Goal: Task Accomplishment & Management: Manage account settings

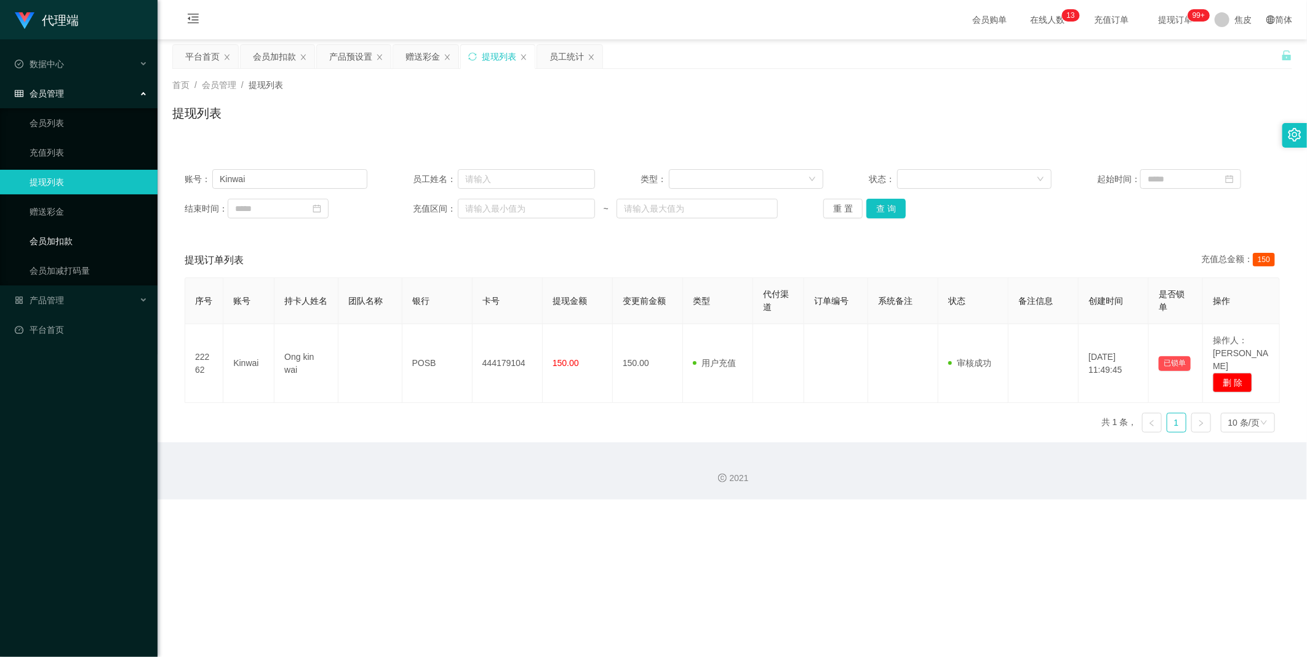
click at [57, 241] on link "会员加扣款" at bounding box center [89, 241] width 118 height 25
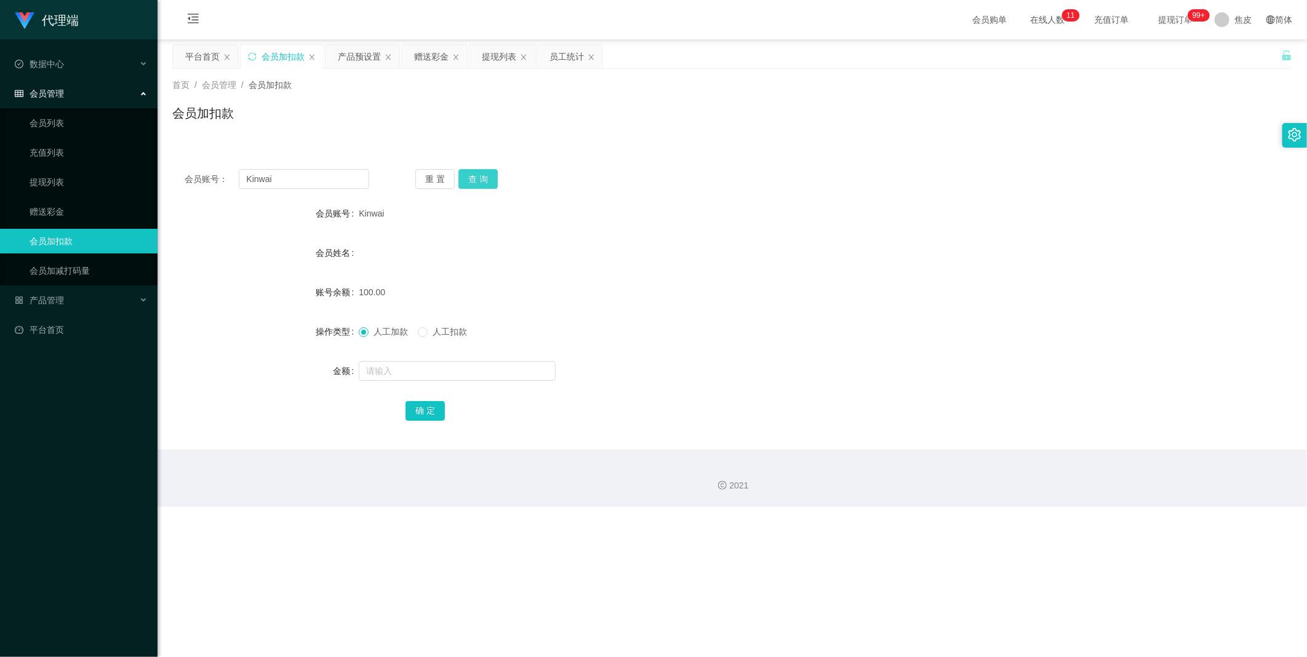
click at [477, 177] on button "查 询" at bounding box center [477, 179] width 39 height 20
click at [309, 180] on input "Kinwai" at bounding box center [304, 179] width 130 height 20
paste input "chun99"
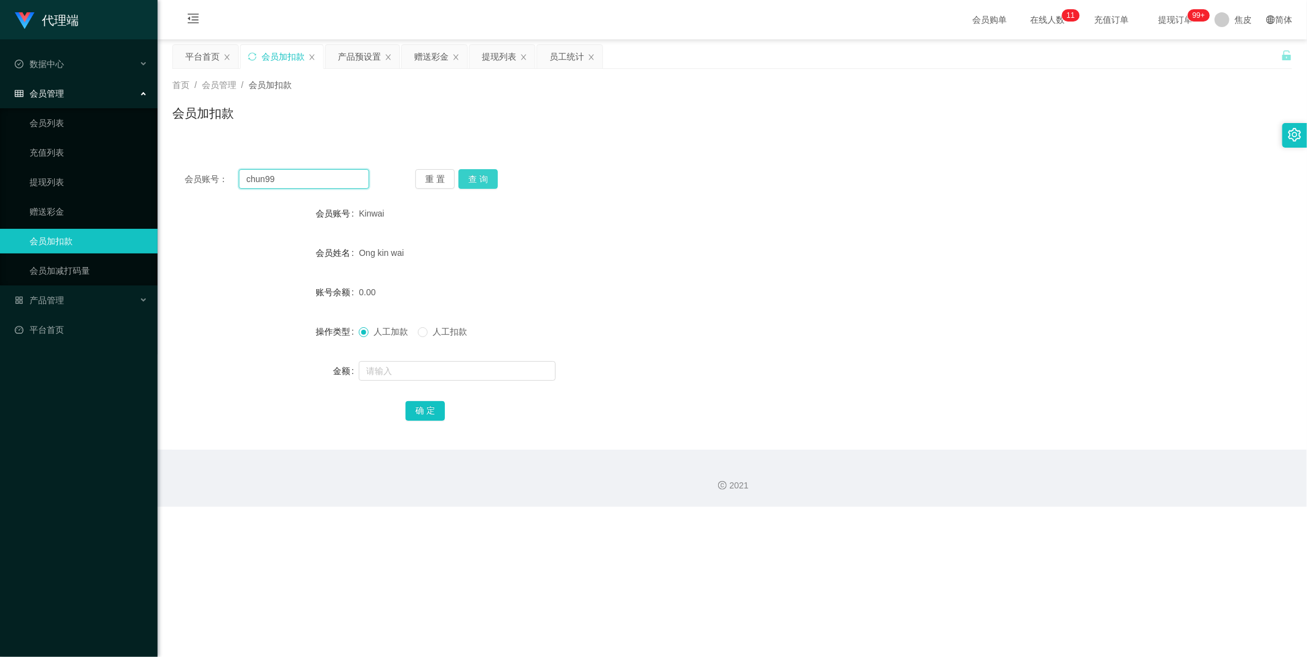
type input "chun99"
drag, startPoint x: 466, startPoint y: 178, endPoint x: 466, endPoint y: 194, distance: 16.0
click at [466, 178] on button "查 询" at bounding box center [477, 179] width 39 height 20
click at [391, 365] on input "text" at bounding box center [457, 371] width 197 height 20
type input "100"
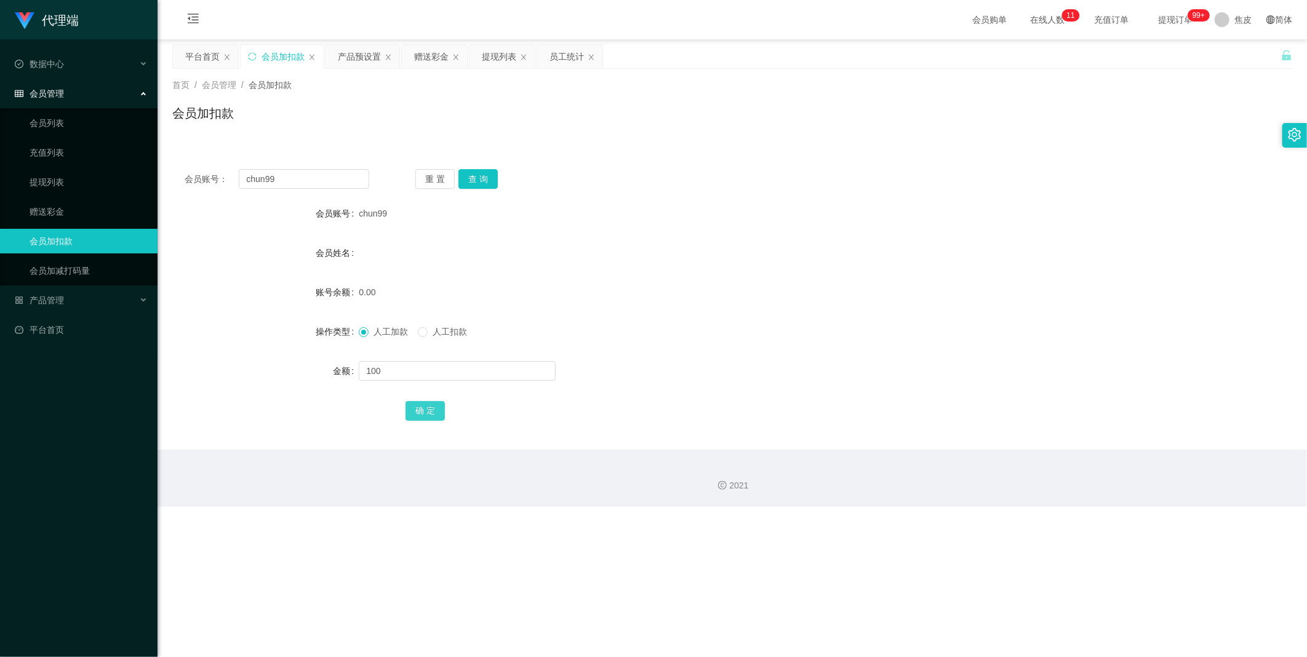
click at [431, 416] on button "确 定" at bounding box center [424, 411] width 39 height 20
click at [359, 55] on div "产品预设置" at bounding box center [359, 56] width 43 height 23
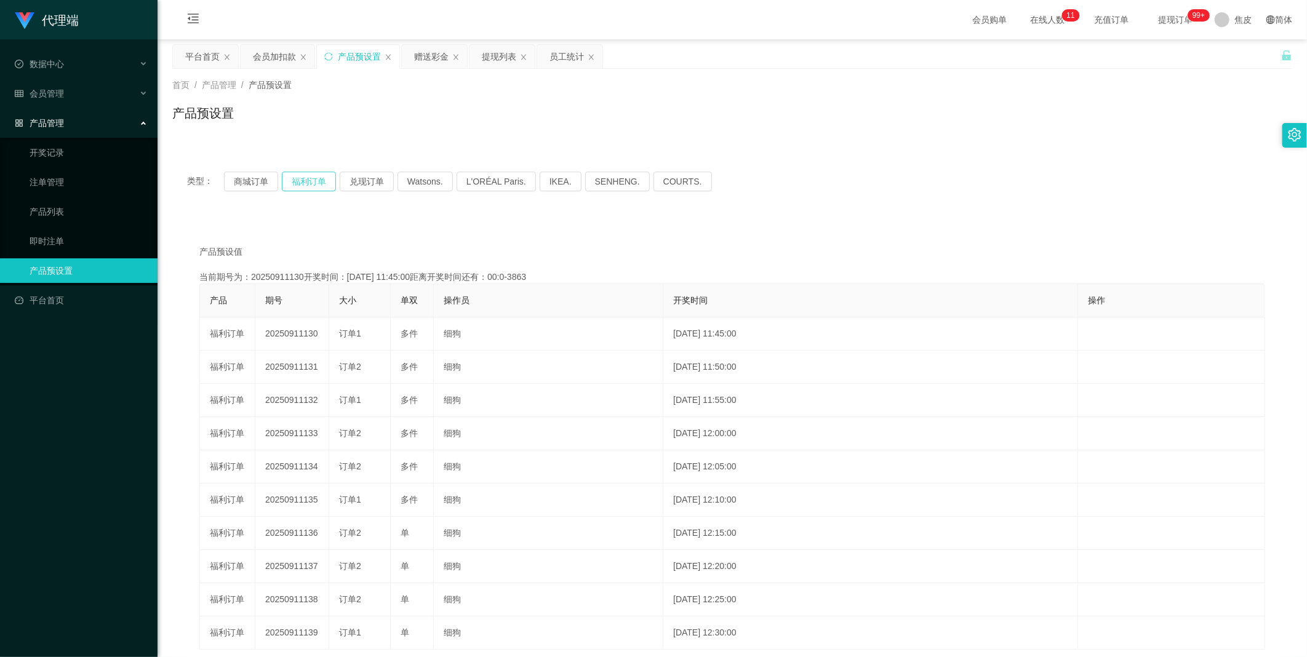
click at [312, 182] on button "福利订单" at bounding box center [309, 182] width 54 height 20
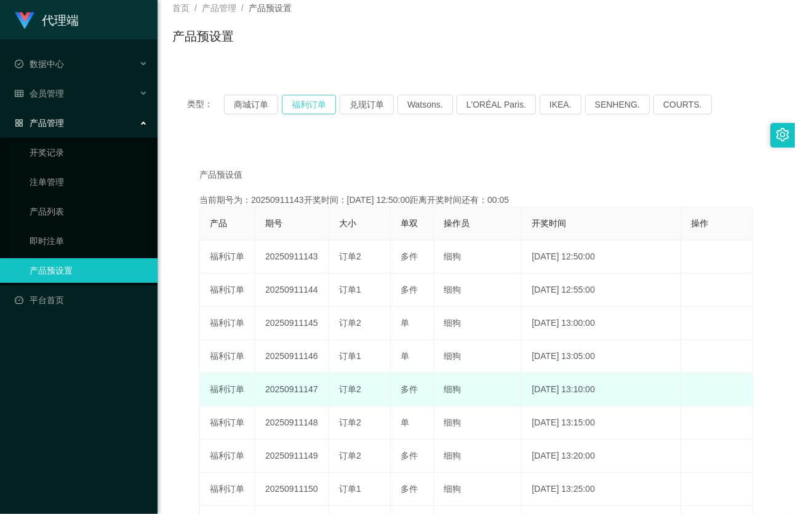
scroll to position [137, 0]
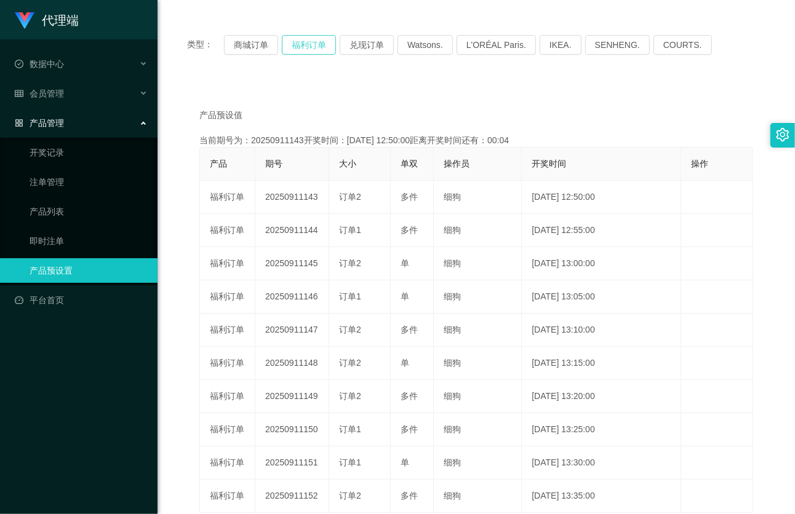
click at [317, 46] on button "福利订单" at bounding box center [309, 45] width 54 height 20
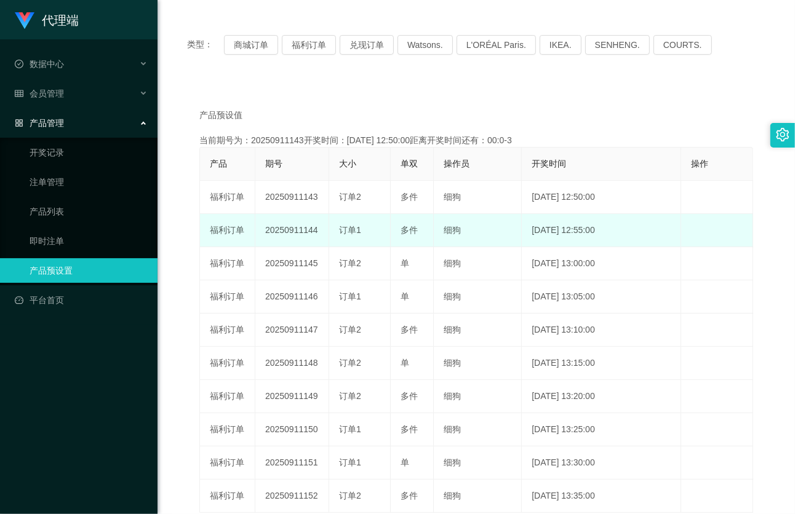
drag, startPoint x: 316, startPoint y: 229, endPoint x: 261, endPoint y: 235, distance: 55.6
click at [261, 235] on td "20250911144" at bounding box center [292, 230] width 74 height 33
copy td "20250911144"
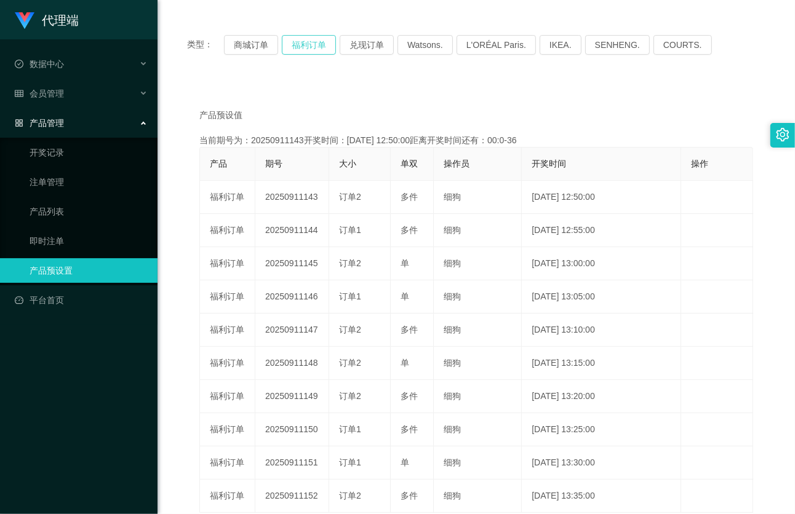
click at [314, 46] on button "福利订单" at bounding box center [309, 45] width 54 height 20
click at [316, 42] on button "福利订单" at bounding box center [309, 45] width 54 height 20
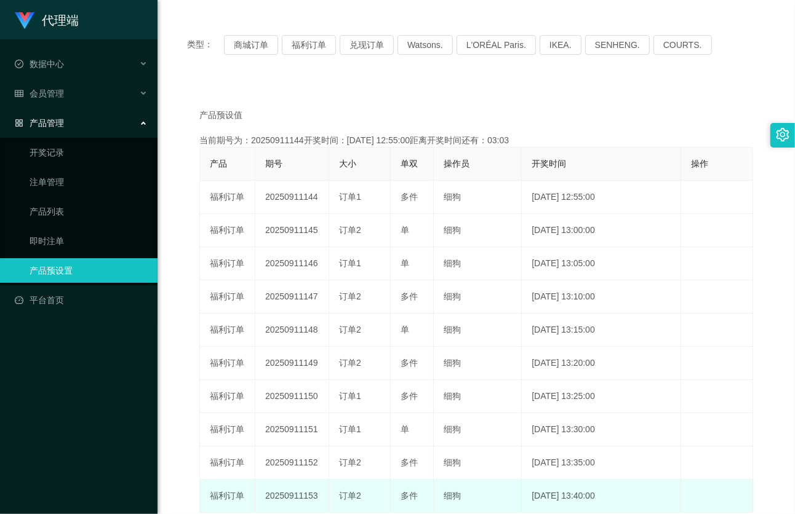
click at [714, 499] on td "编 辑 限制投注" at bounding box center [717, 496] width 72 height 33
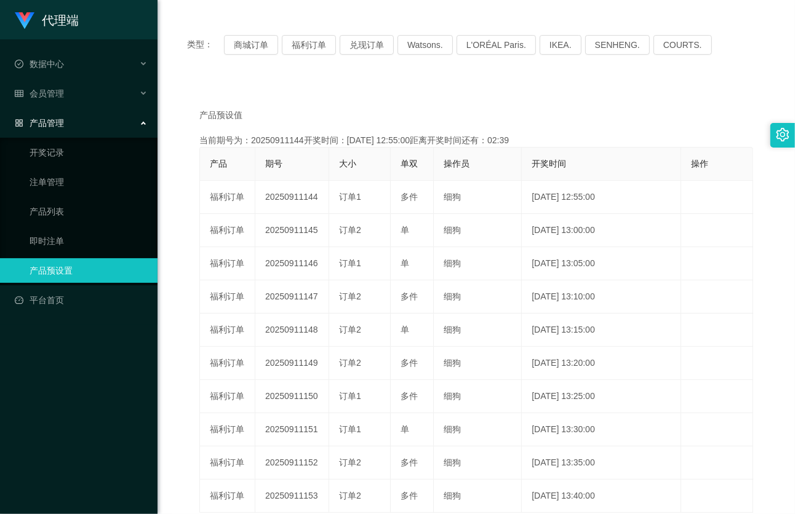
drag, startPoint x: 372, startPoint y: 11, endPoint x: 386, endPoint y: 23, distance: 19.2
click at [372, 11] on div "类型： 商城订单 福利订单 兑现订单 Watsons. L'ORÉAL Paris. IKEA. [GEOGRAPHIC_DATA]. COURTS. 产品预…" at bounding box center [476, 287] width 608 height 562
click at [308, 47] on button "福利订单" at bounding box center [309, 45] width 54 height 20
click at [56, 92] on span "会员管理" at bounding box center [39, 94] width 49 height 10
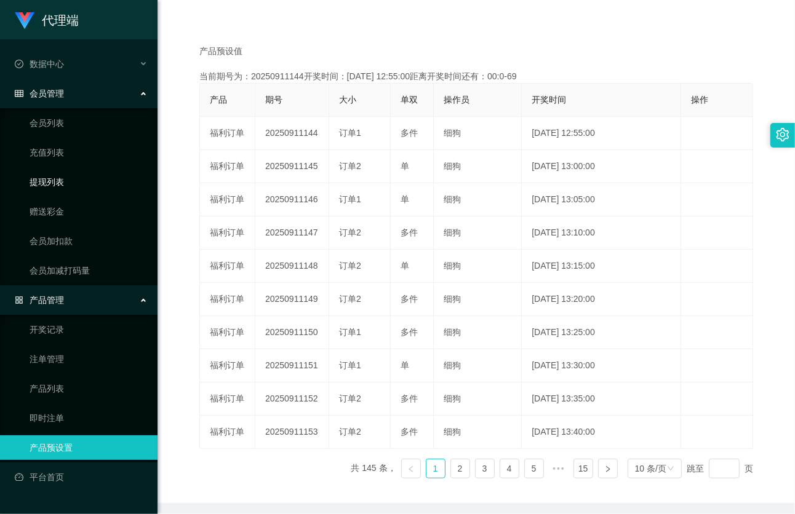
scroll to position [178, 0]
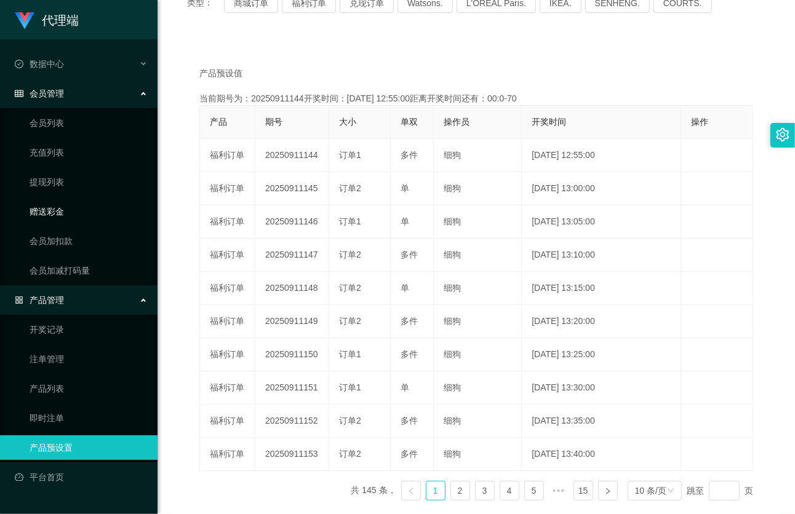
click at [57, 210] on link "赠送彩金" at bounding box center [89, 211] width 118 height 25
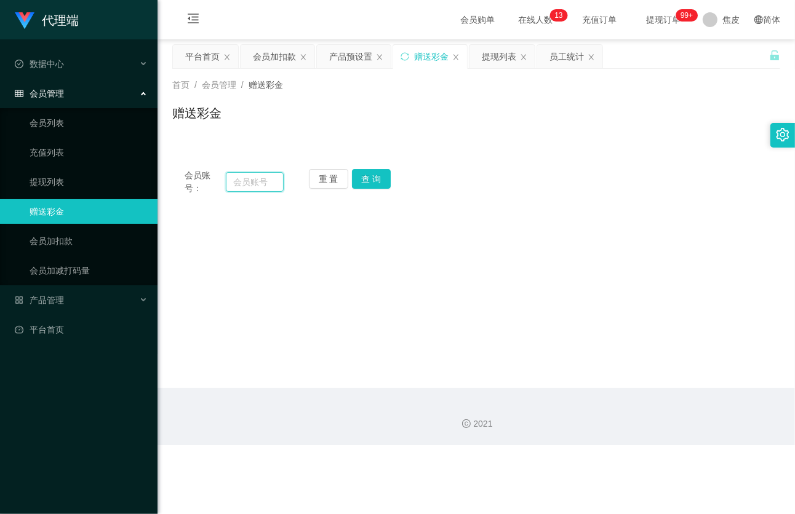
click at [261, 182] on input "text" at bounding box center [255, 182] width 58 height 20
click at [258, 181] on input "text" at bounding box center [255, 182] width 58 height 20
paste input "chun99"
type input "chun99"
click at [373, 180] on button "查 询" at bounding box center [371, 179] width 39 height 20
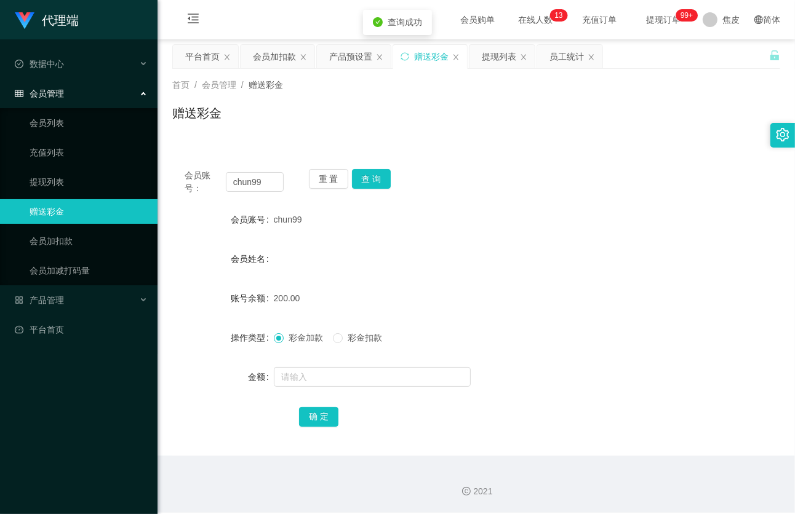
click at [348, 338] on span "彩金扣款" at bounding box center [365, 338] width 44 height 10
click at [343, 376] on input "text" at bounding box center [372, 377] width 197 height 20
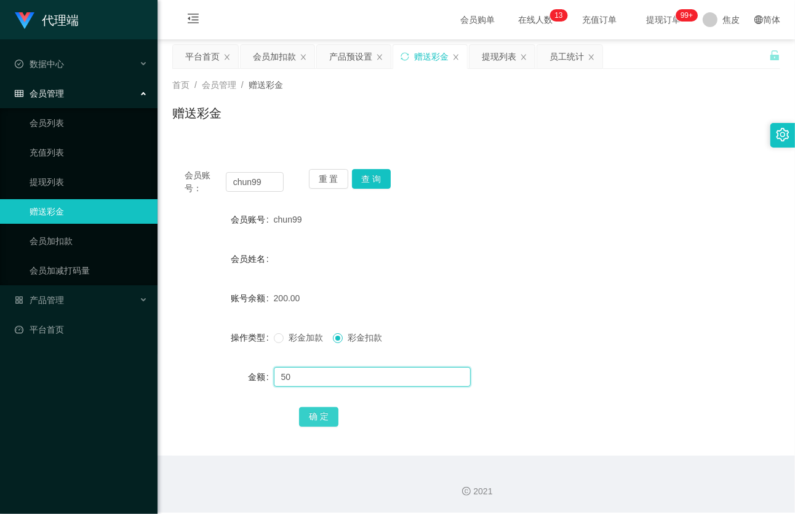
type input "50"
click at [323, 413] on button "确 定" at bounding box center [318, 417] width 39 height 20
click at [501, 62] on div "提现列表" at bounding box center [499, 56] width 34 height 23
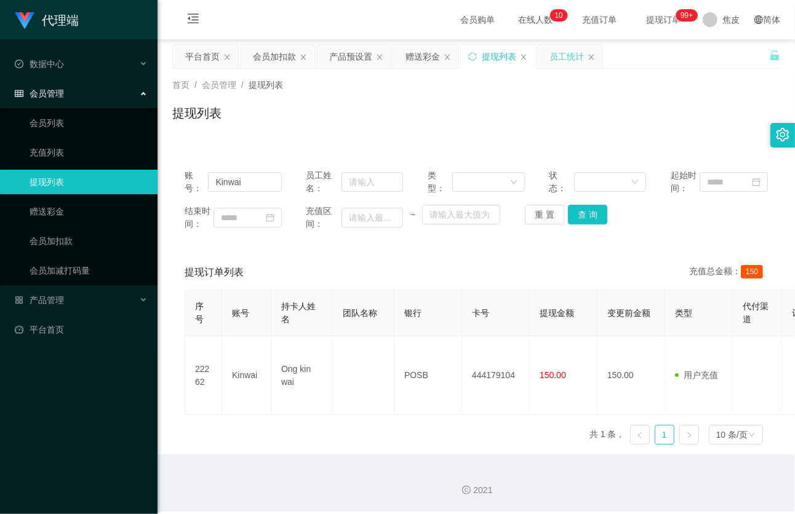
click at [571, 63] on div "员工统计" at bounding box center [566, 56] width 34 height 23
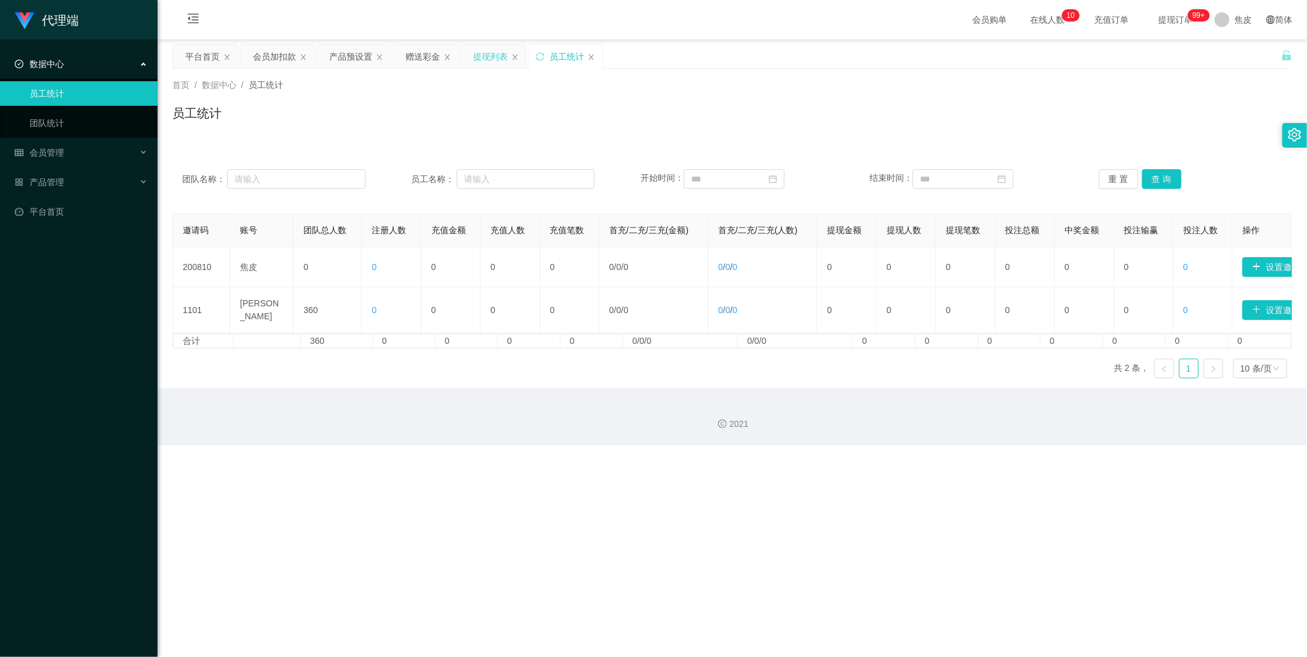
click at [490, 57] on div "提现列表" at bounding box center [490, 56] width 34 height 23
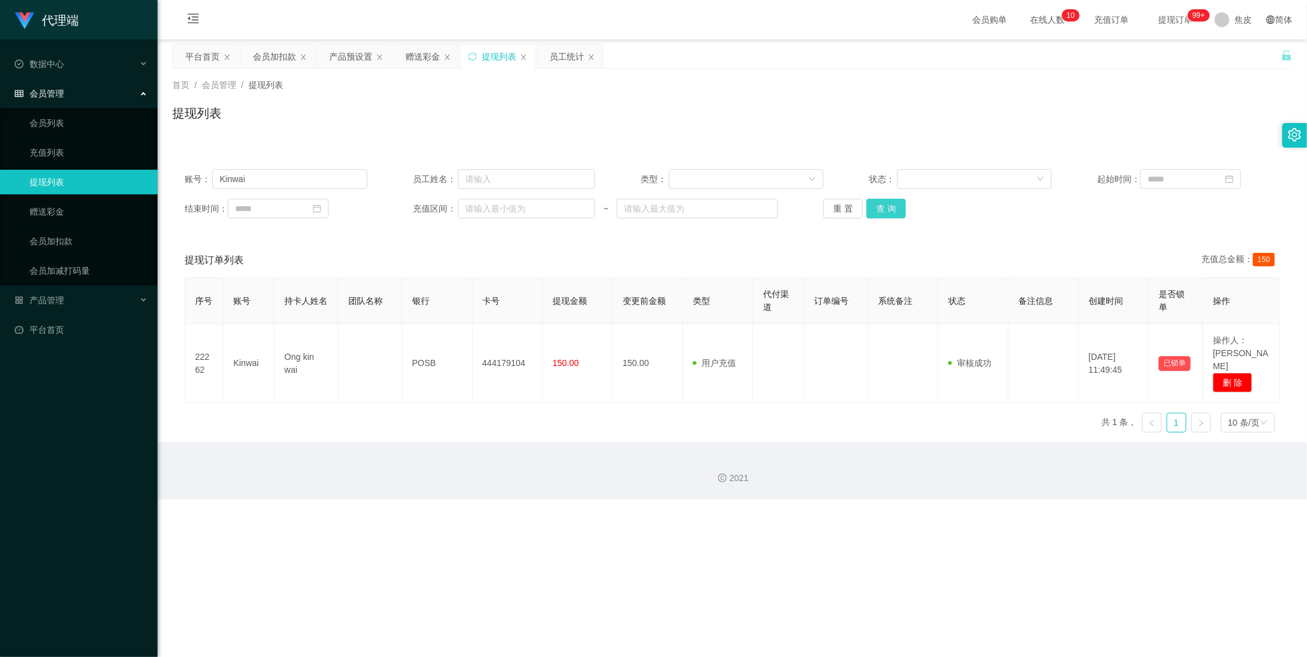
click at [894, 212] on button "查 询" at bounding box center [885, 209] width 39 height 20
click at [285, 62] on div "会员加扣款" at bounding box center [274, 56] width 43 height 23
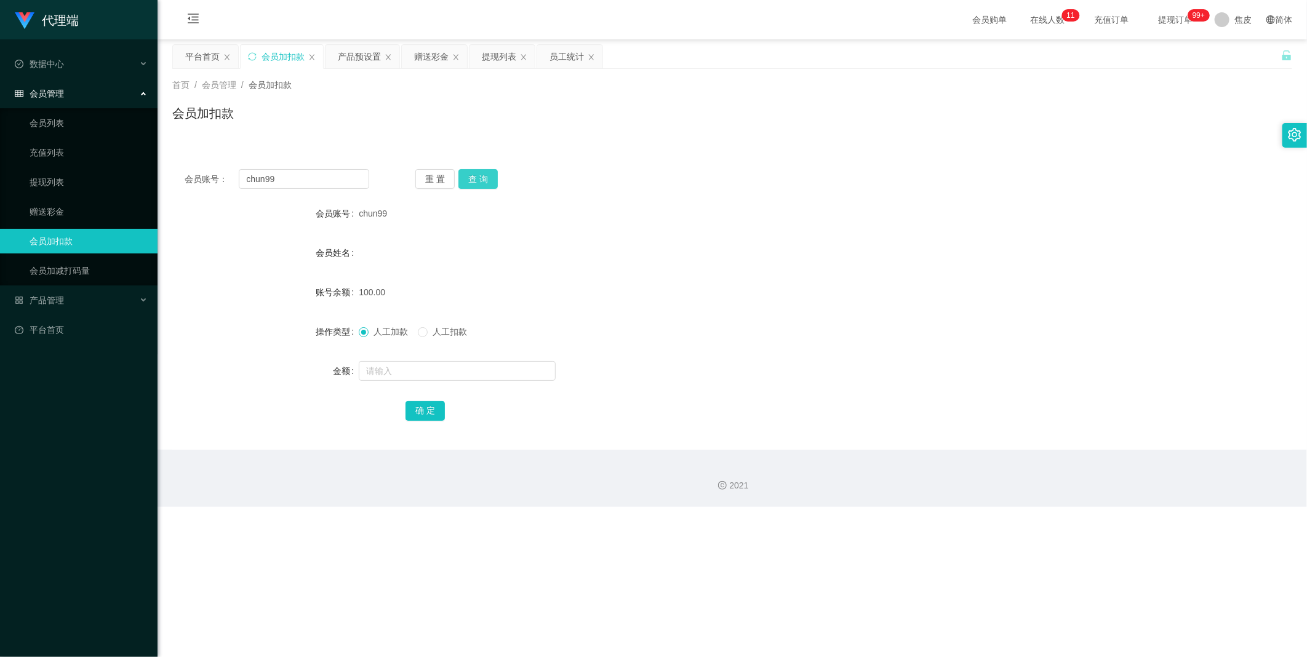
click at [470, 176] on button "查 询" at bounding box center [477, 179] width 39 height 20
click at [439, 56] on div "赠送彩金" at bounding box center [431, 56] width 34 height 23
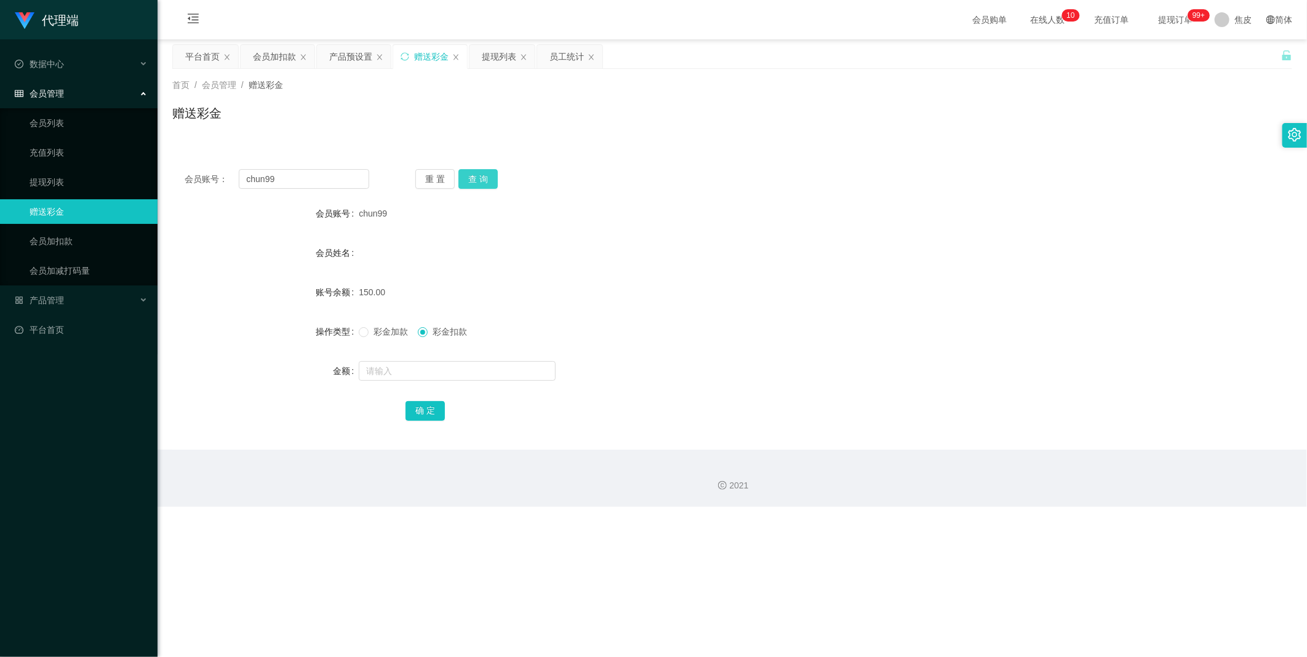
drag, startPoint x: 471, startPoint y: 178, endPoint x: 476, endPoint y: 188, distance: 10.7
click at [471, 178] on button "查 询" at bounding box center [477, 179] width 39 height 20
click at [366, 329] on span at bounding box center [364, 332] width 10 height 10
click at [509, 58] on div "提现列表" at bounding box center [499, 56] width 34 height 23
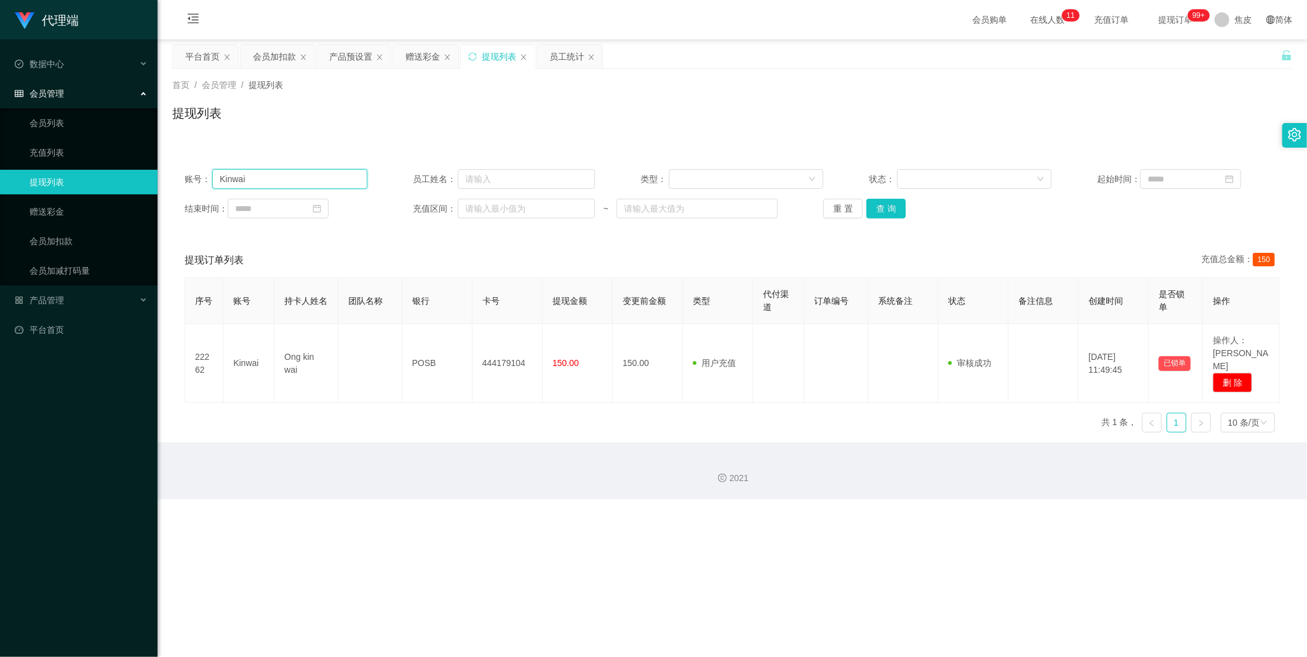
click at [274, 180] on input "Kinwai" at bounding box center [289, 179] width 155 height 20
paste input "💰 当前未结算累计薪资：S$/15*1S$/5*9"
type input "💰"
click at [57, 242] on link "会员加扣款" at bounding box center [89, 241] width 118 height 25
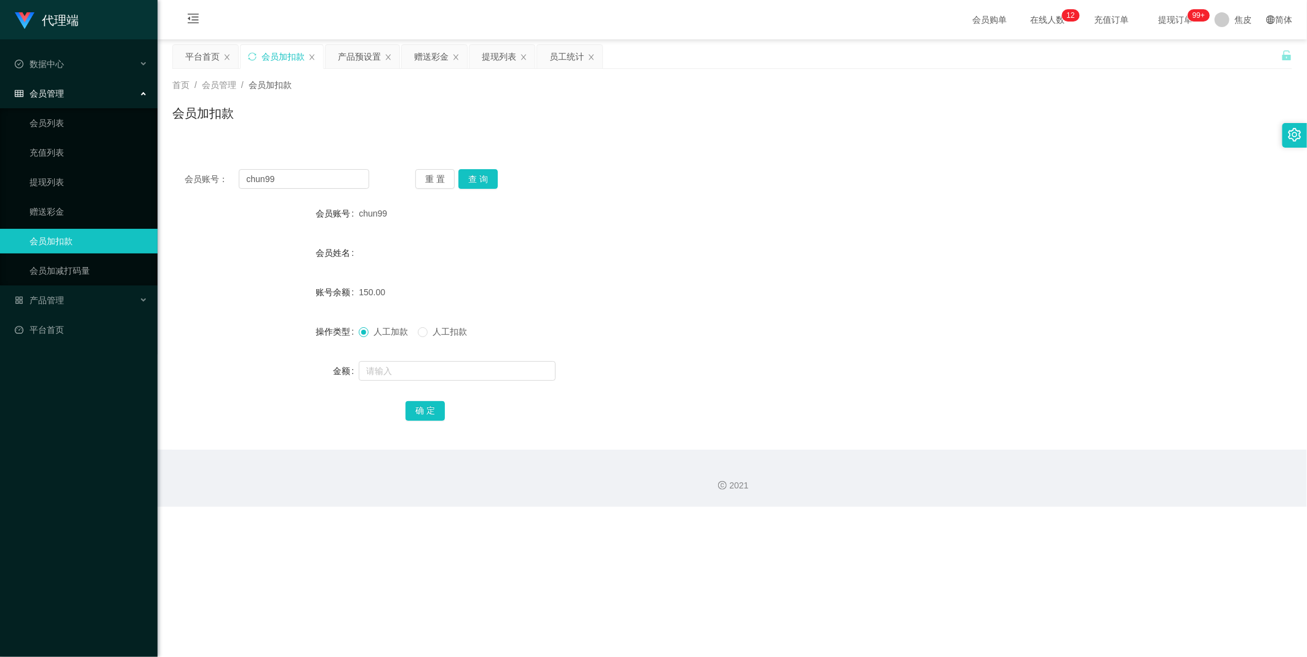
drag, startPoint x: 395, startPoint y: 210, endPoint x: 338, endPoint y: 218, distance: 57.2
click at [338, 218] on div "会员账号 chun99" at bounding box center [732, 213] width 1120 height 25
drag, startPoint x: 421, startPoint y: 220, endPoint x: 415, endPoint y: 214, distance: 9.1
click at [415, 214] on div "chun99" at bounding box center [685, 213] width 653 height 25
drag, startPoint x: 394, startPoint y: 211, endPoint x: 359, endPoint y: 215, distance: 35.3
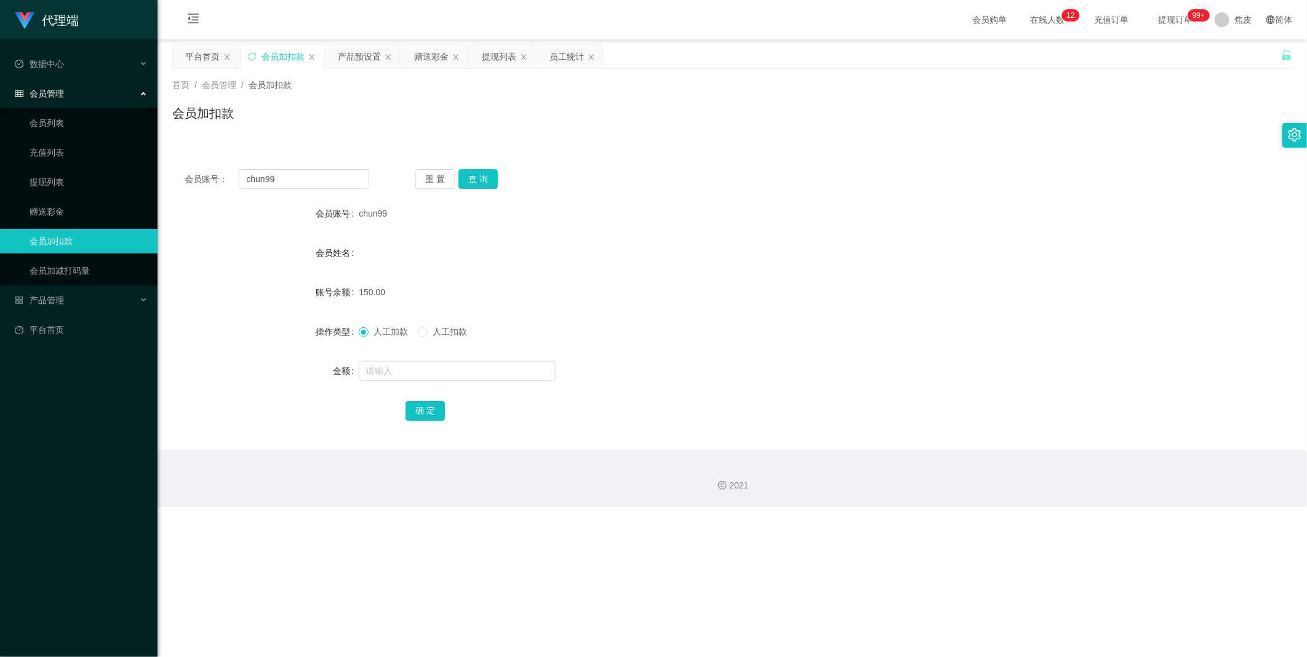
click at [359, 215] on div "chun99" at bounding box center [685, 213] width 653 height 25
copy span "chun99"
click at [493, 63] on div "提现列表" at bounding box center [499, 56] width 34 height 23
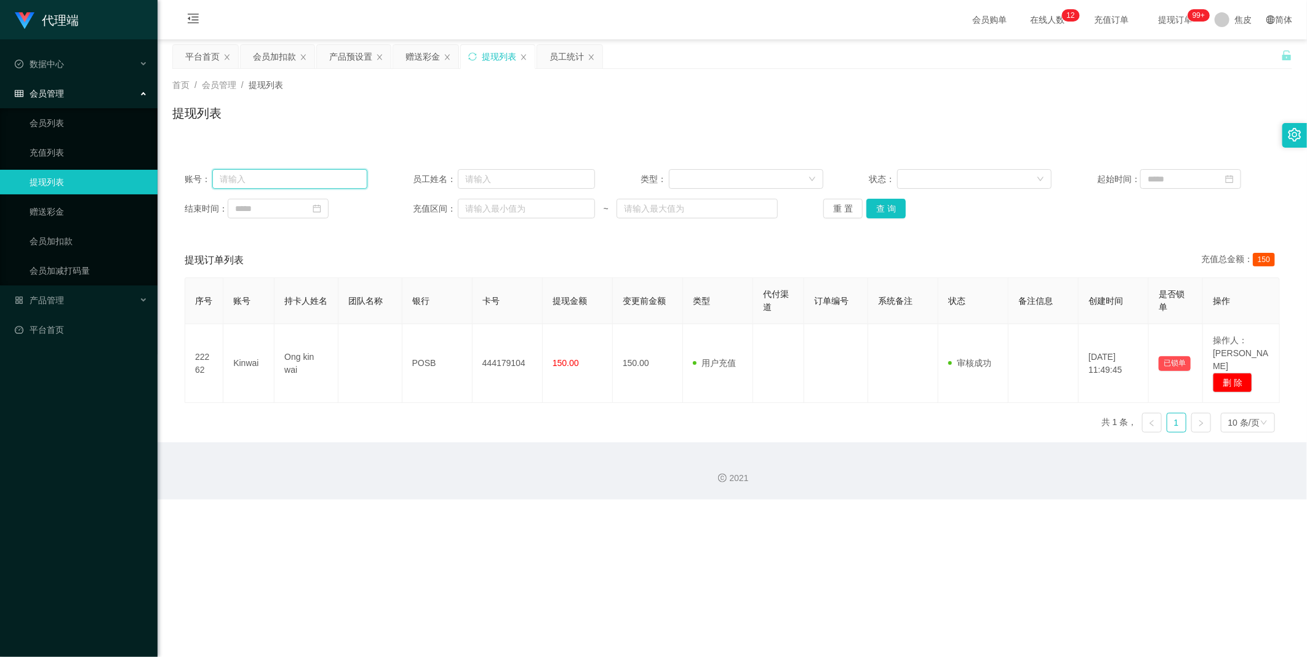
click at [282, 180] on input "text" at bounding box center [289, 179] width 155 height 20
paste input "chun99"
type input "chun99"
drag, startPoint x: 876, startPoint y: 207, endPoint x: 856, endPoint y: 226, distance: 27.9
click at [876, 207] on button "查 询" at bounding box center [885, 209] width 39 height 20
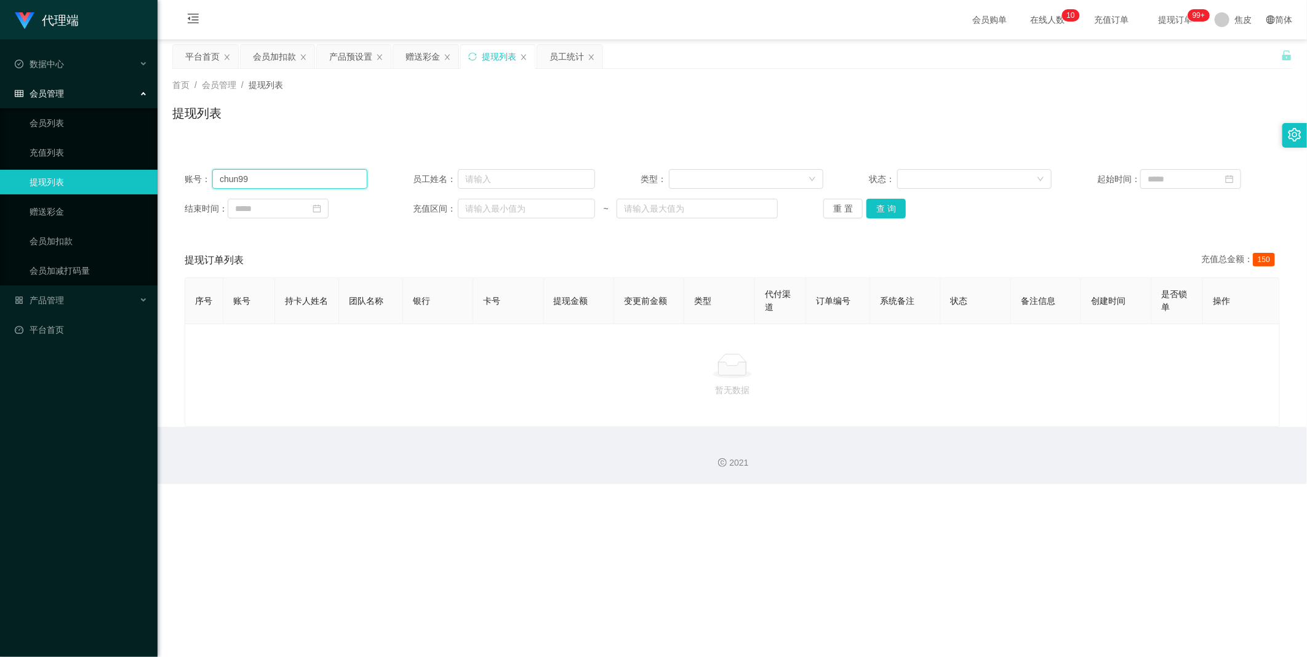
drag, startPoint x: 256, startPoint y: 179, endPoint x: 266, endPoint y: 177, distance: 10.6
click at [258, 178] on input "chun99" at bounding box center [289, 179] width 155 height 20
click at [882, 206] on button "查 询" at bounding box center [885, 209] width 39 height 20
click at [887, 206] on button "查 询" at bounding box center [885, 209] width 39 height 20
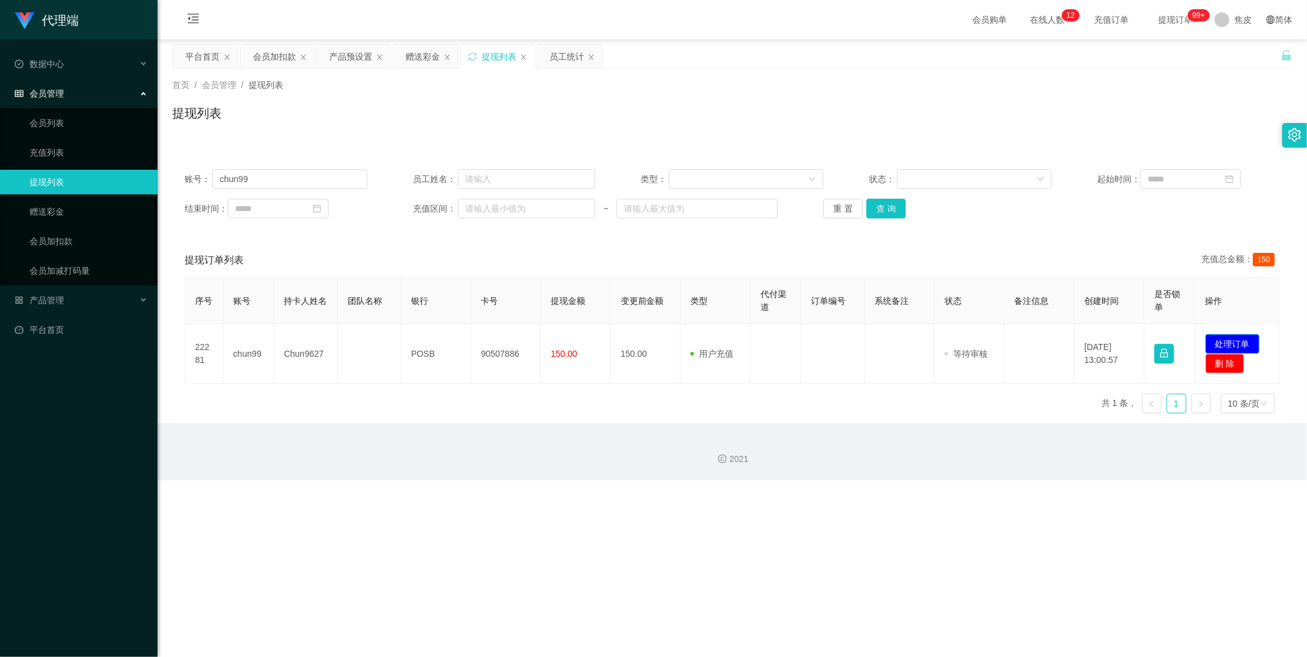
drag, startPoint x: 1235, startPoint y: 343, endPoint x: 1222, endPoint y: 343, distance: 12.9
click at [1235, 343] on button "处理订单" at bounding box center [1232, 344] width 54 height 20
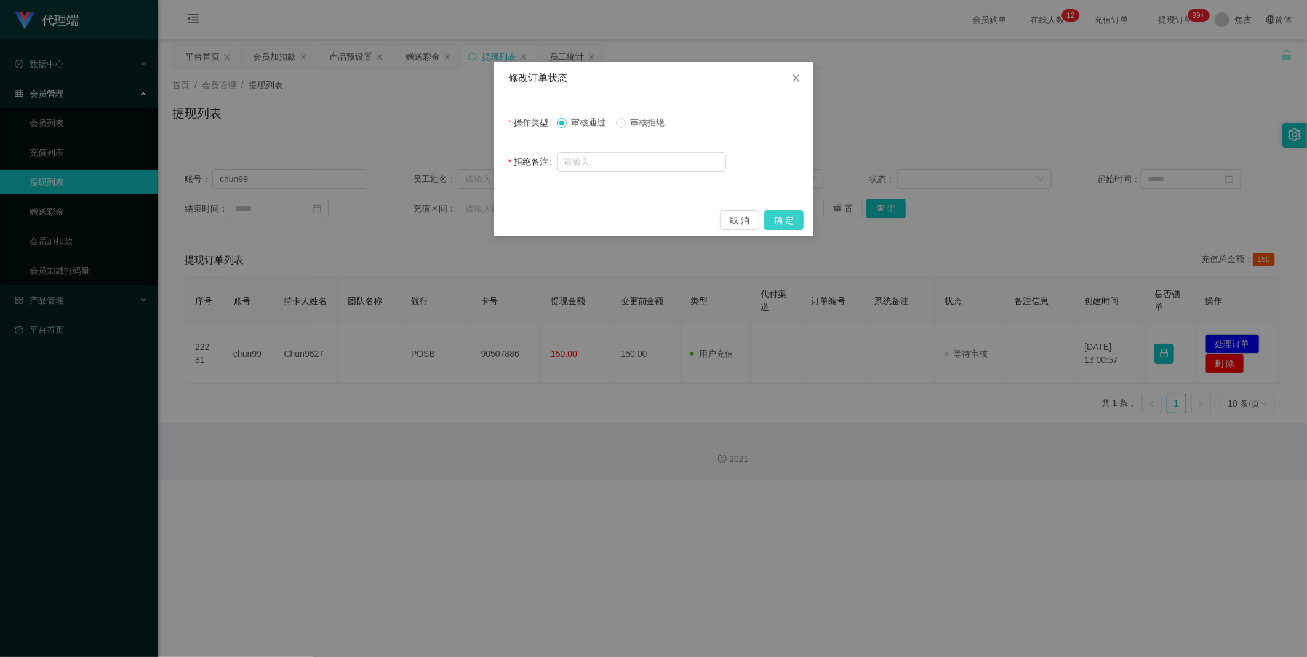
click at [778, 219] on button "确 定" at bounding box center [783, 220] width 39 height 20
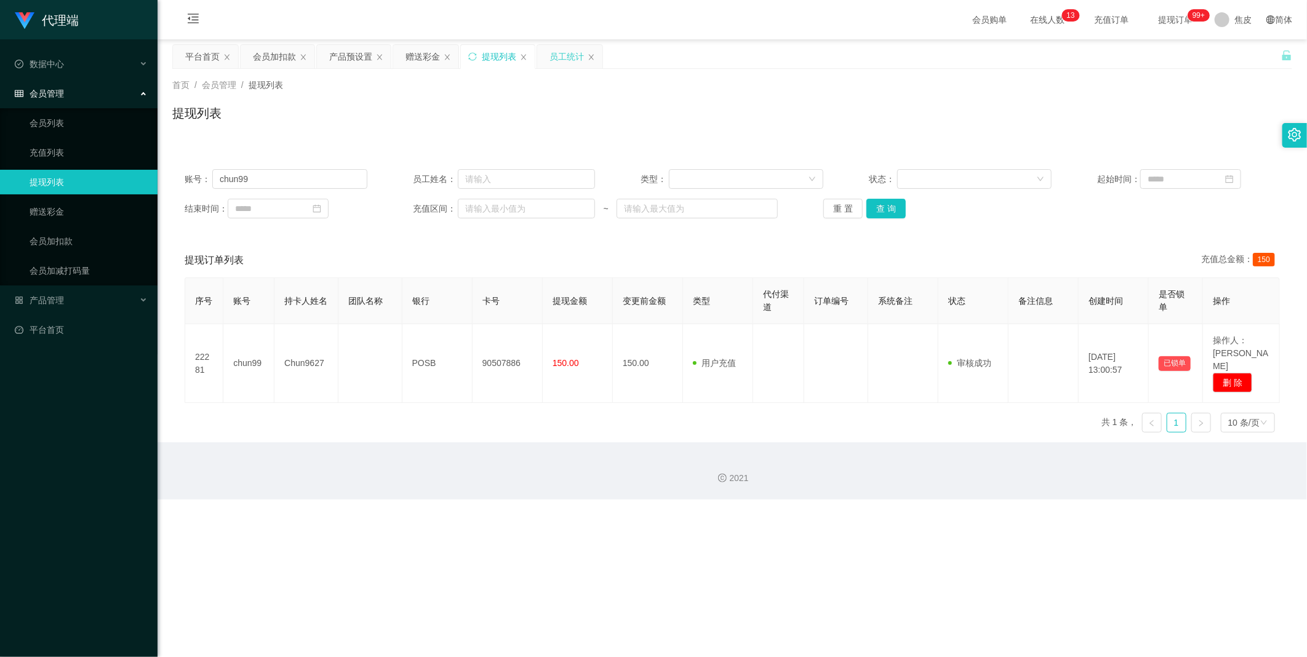
click at [570, 53] on div "员工统计" at bounding box center [566, 56] width 34 height 23
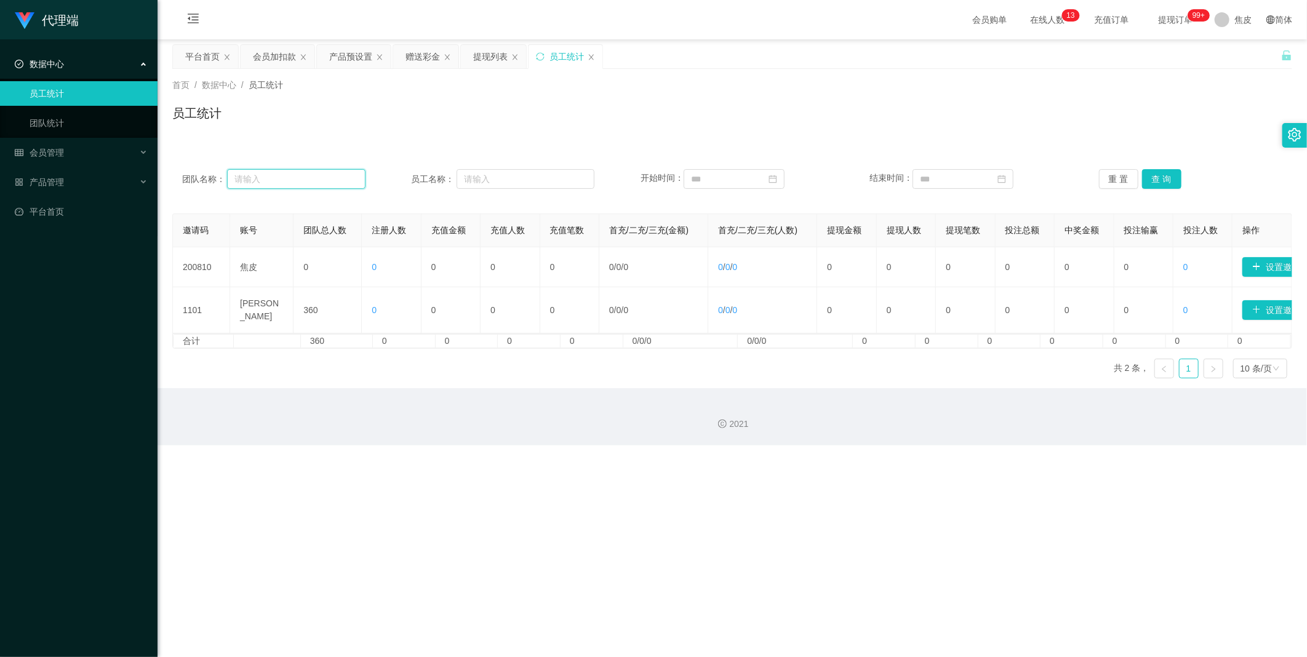
click at [281, 179] on input "text" at bounding box center [296, 179] width 138 height 20
click at [488, 59] on div "提现列表" at bounding box center [490, 56] width 34 height 23
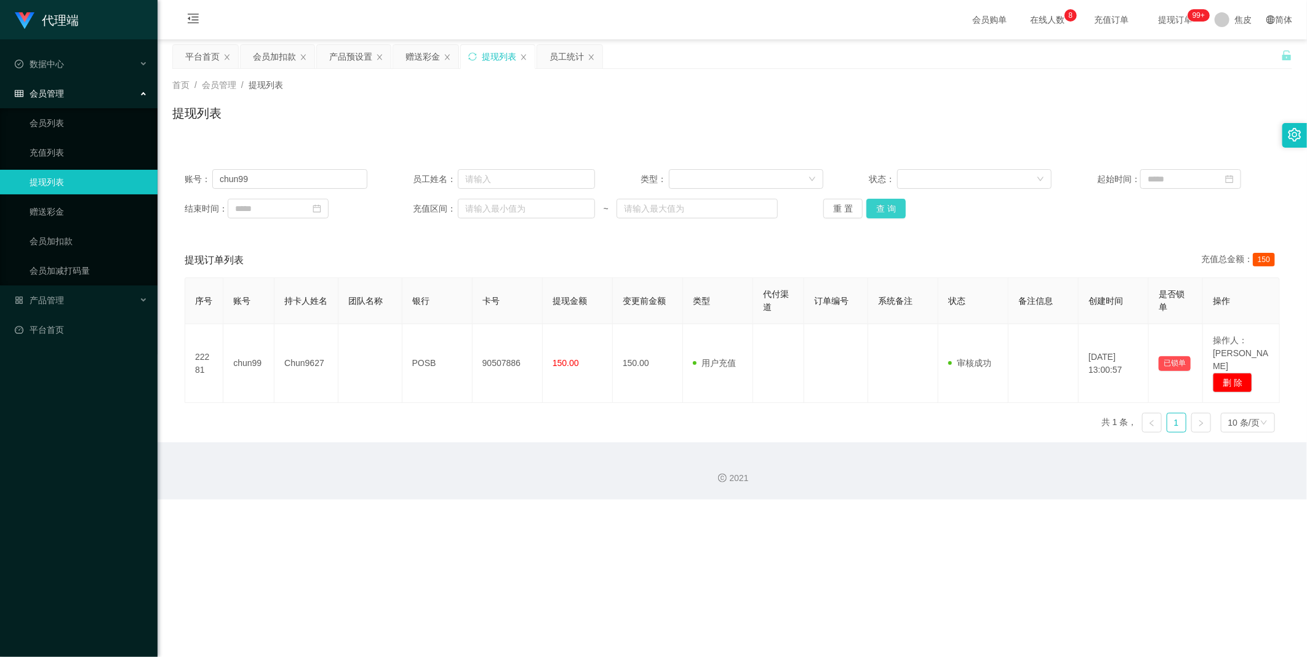
click at [883, 212] on button "查 询" at bounding box center [885, 209] width 39 height 20
click at [882, 210] on button "查 询" at bounding box center [885, 209] width 39 height 20
click at [882, 207] on button "查 询" at bounding box center [885, 209] width 39 height 20
click at [272, 177] on input "chun99" at bounding box center [289, 179] width 155 height 20
click at [878, 208] on button "查 询" at bounding box center [885, 209] width 39 height 20
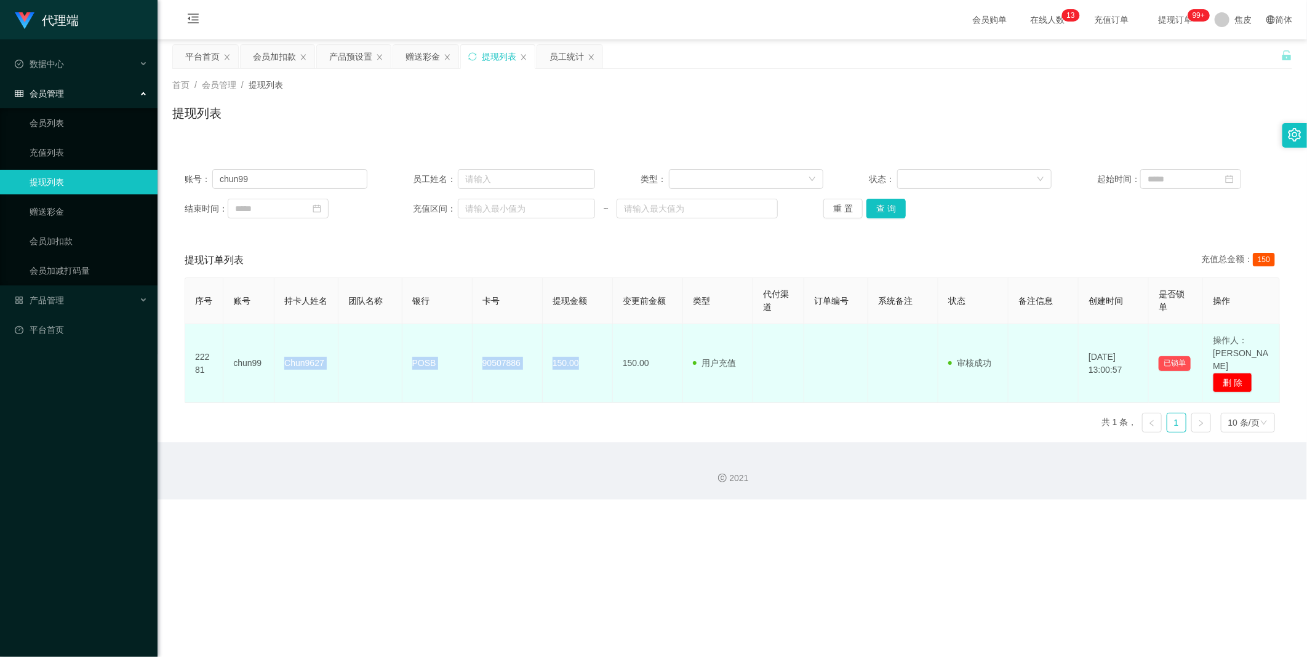
drag, startPoint x: 277, startPoint y: 326, endPoint x: 591, endPoint y: 365, distance: 316.8
click at [591, 365] on tr "22281 chun99 Chun9627 POSB 90507886 150.00 150.00 用户充值 人工扣款 审核驳回 审核成功 等待审核 [DAT…" at bounding box center [732, 363] width 1094 height 79
copy tr "Chun9627 POSB 90507886 150.00"
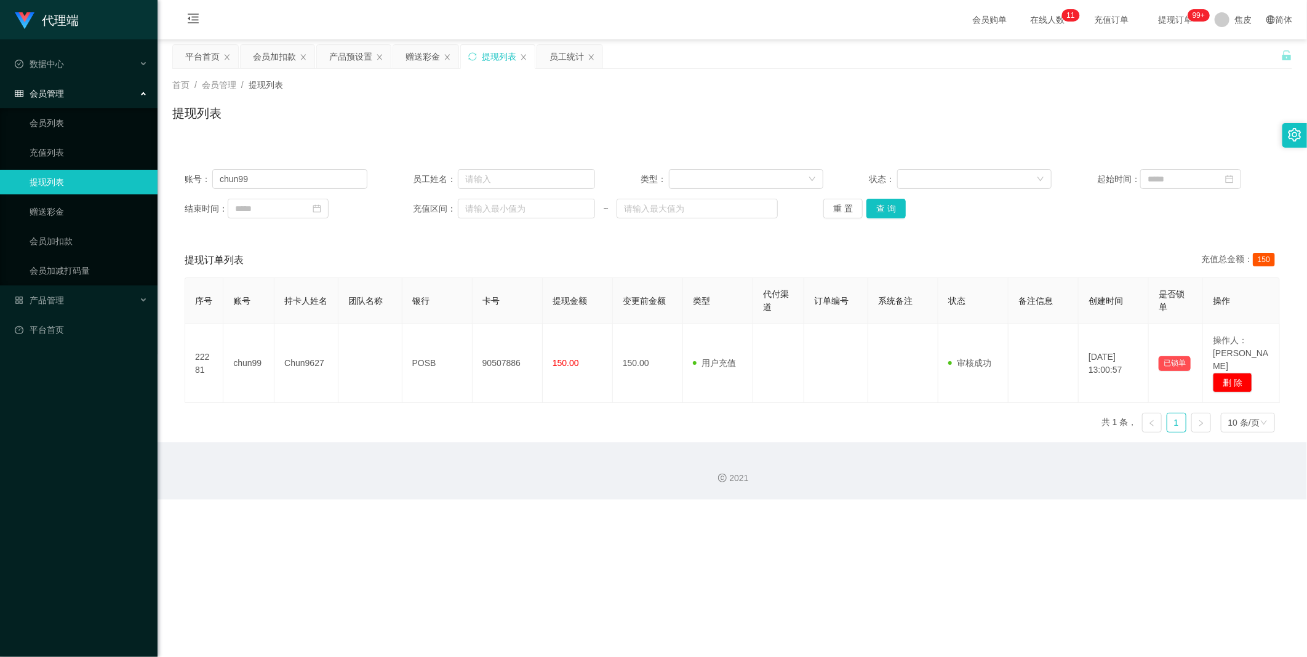
click at [1181, 216] on div "结束时间： 充值区间： ~ 重 置 查 询" at bounding box center [732, 209] width 1095 height 20
drag, startPoint x: 239, startPoint y: 175, endPoint x: 201, endPoint y: 178, distance: 38.3
click at [201, 178] on div "账号： chun99" at bounding box center [276, 179] width 183 height 20
click at [74, 210] on link "赠送彩金" at bounding box center [89, 211] width 118 height 25
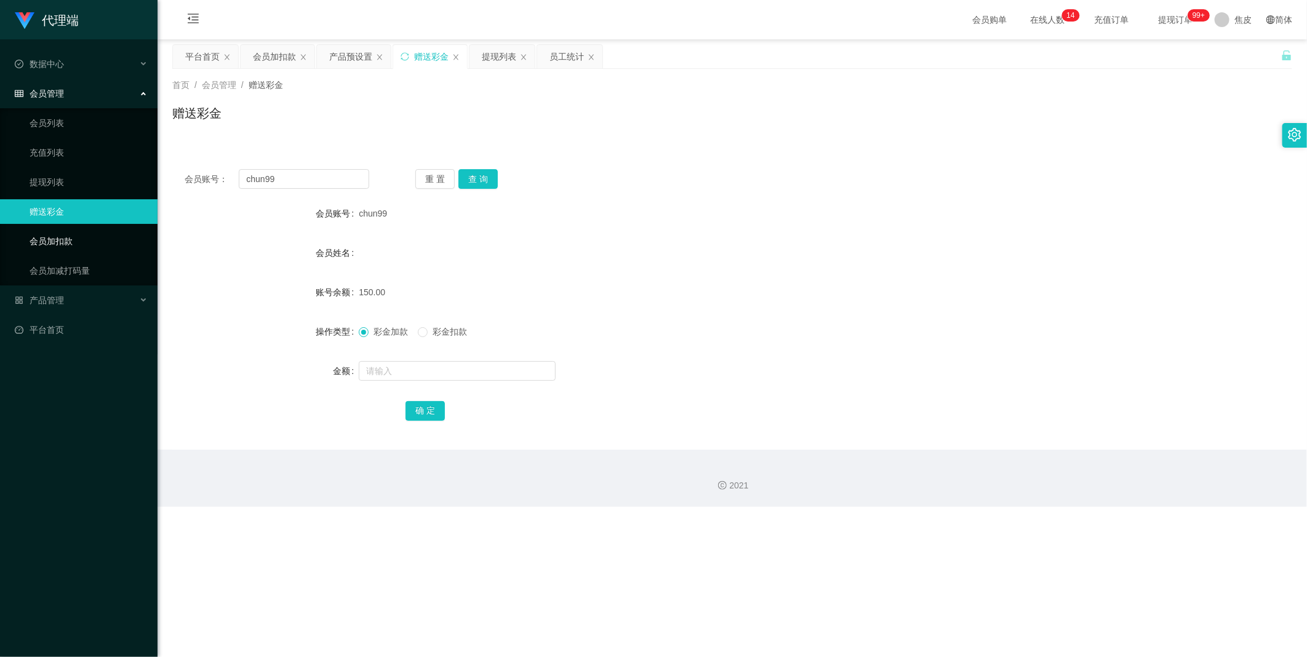
click at [76, 242] on link "会员加扣款" at bounding box center [89, 241] width 118 height 25
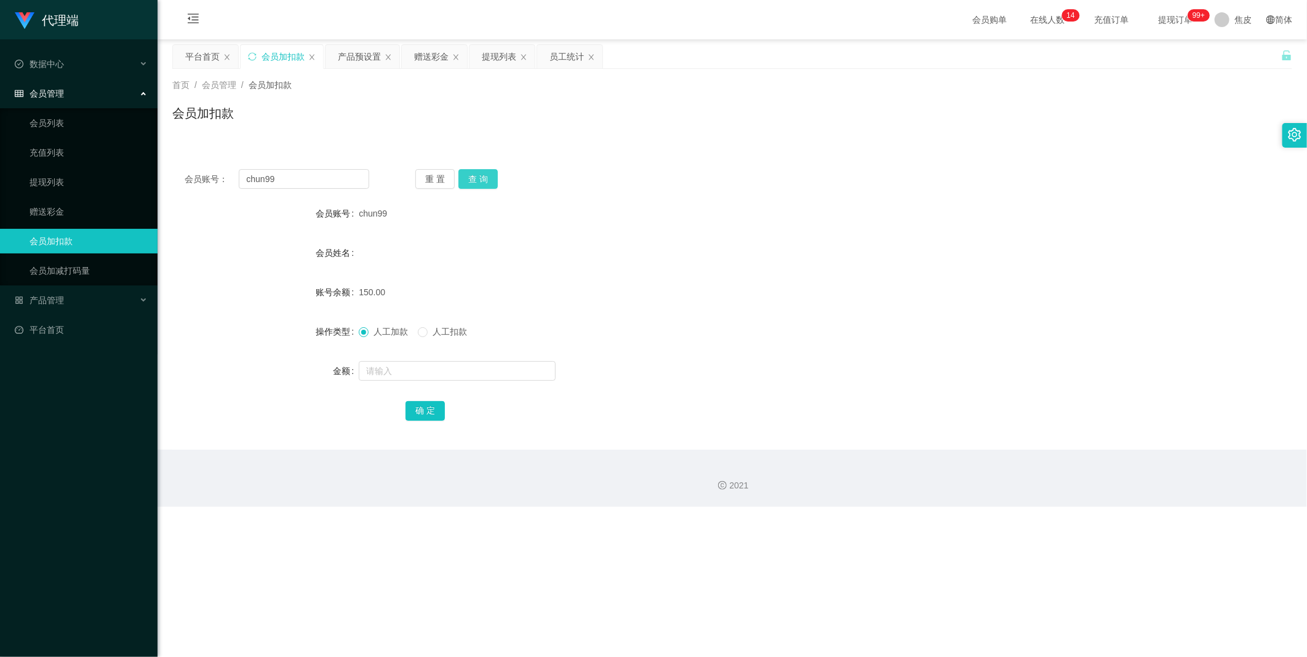
click at [484, 177] on button "查 询" at bounding box center [477, 179] width 39 height 20
click at [78, 211] on link "赠送彩金" at bounding box center [89, 211] width 118 height 25
click at [477, 181] on button "查 询" at bounding box center [477, 179] width 39 height 20
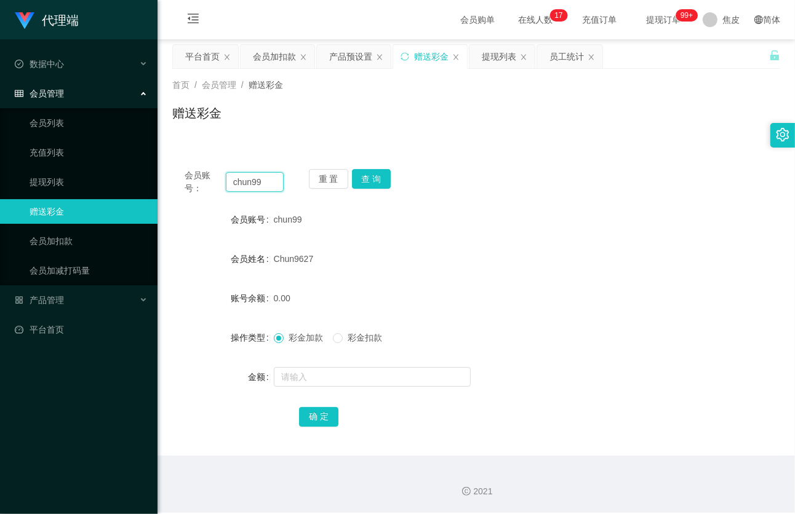
click at [273, 181] on input "chun99" at bounding box center [255, 182] width 58 height 20
type input "c"
paste input "Kinwai"
type input "Kinwai"
drag, startPoint x: 370, startPoint y: 181, endPoint x: 370, endPoint y: 197, distance: 16.0
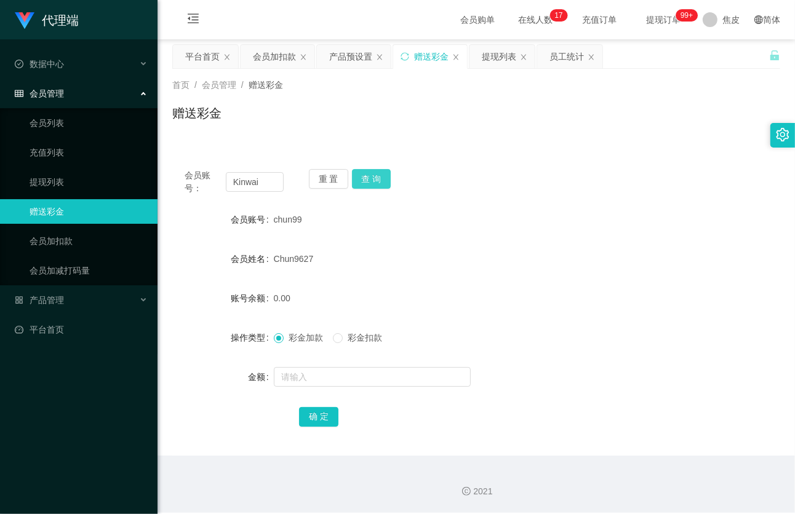
click at [370, 181] on button "查 询" at bounding box center [371, 179] width 39 height 20
click at [63, 243] on link "会员加扣款" at bounding box center [89, 241] width 118 height 25
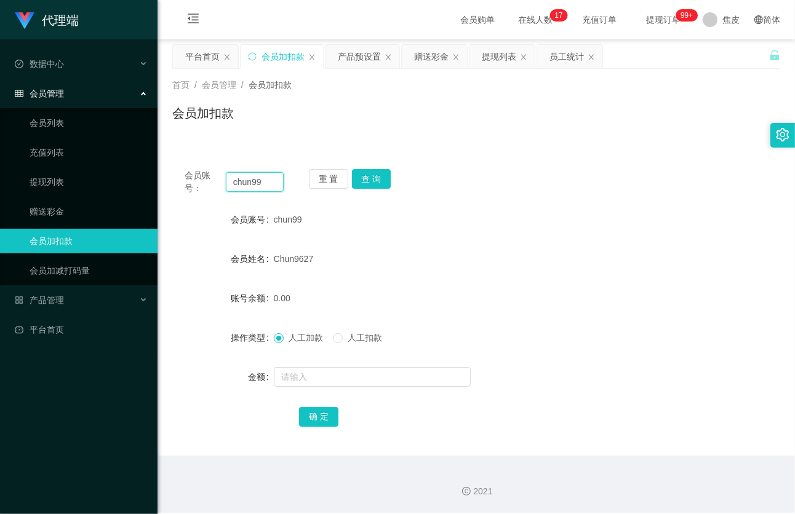
drag, startPoint x: 261, startPoint y: 181, endPoint x: 207, endPoint y: 186, distance: 53.7
click at [207, 186] on div "会员账号： chun99" at bounding box center [234, 182] width 99 height 26
type input "chun99"
paste input "Kinwai"
type input "Kinwai"
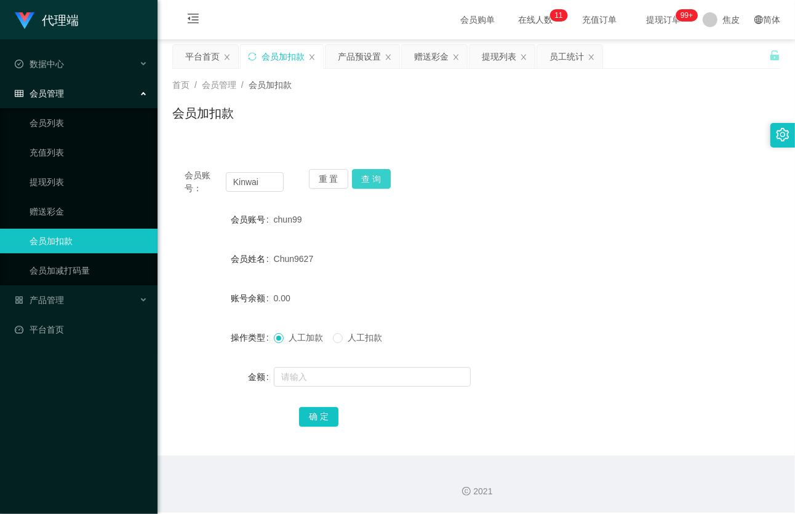
click at [369, 179] on button "查 询" at bounding box center [371, 179] width 39 height 20
click at [509, 62] on div "提现列表" at bounding box center [499, 56] width 34 height 23
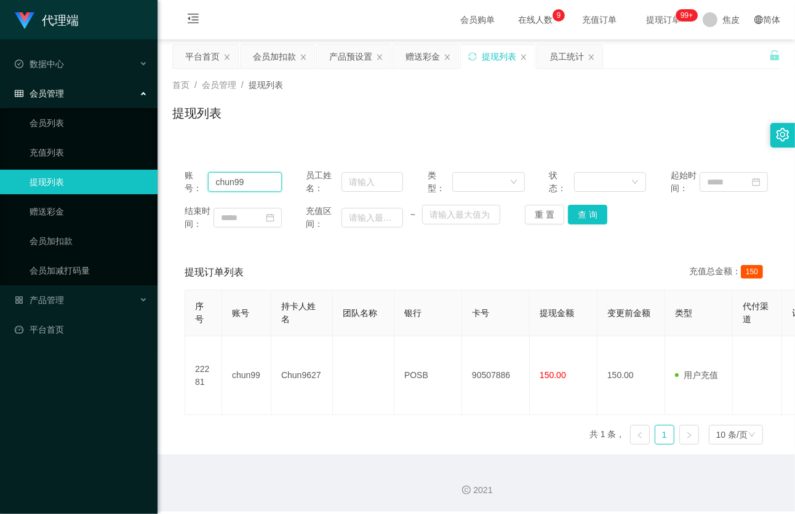
drag, startPoint x: 246, startPoint y: 183, endPoint x: 182, endPoint y: 187, distance: 64.1
click at [182, 187] on div "账号： chun99 员工姓名： 类型： 状态： 起始时间： 结束时间： 充值区间： ~ 重 置 查 询" at bounding box center [476, 200] width 608 height 86
paste input "Kinwai"
type input "Kinwai"
click at [587, 217] on button "查 询" at bounding box center [587, 215] width 39 height 20
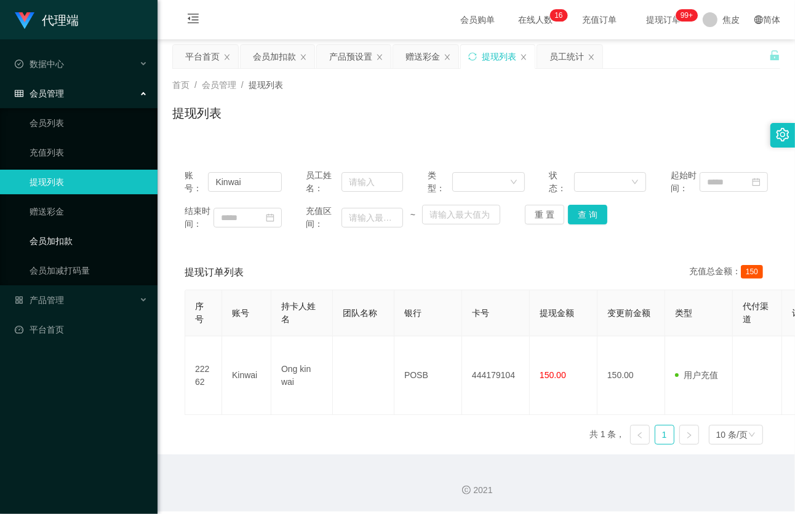
click at [58, 238] on link "会员加扣款" at bounding box center [89, 241] width 118 height 25
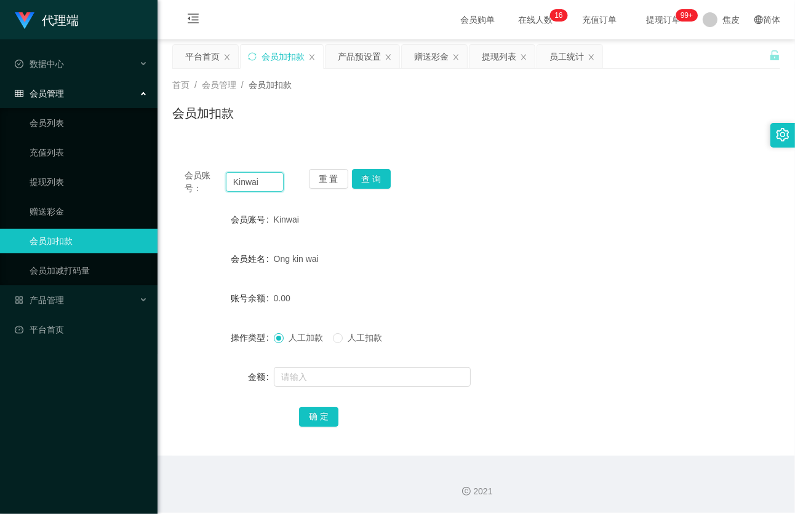
click at [269, 187] on input "Kinwai" at bounding box center [255, 182] width 58 height 20
type input "K"
type input "666"
click at [370, 183] on button "查 询" at bounding box center [371, 179] width 39 height 20
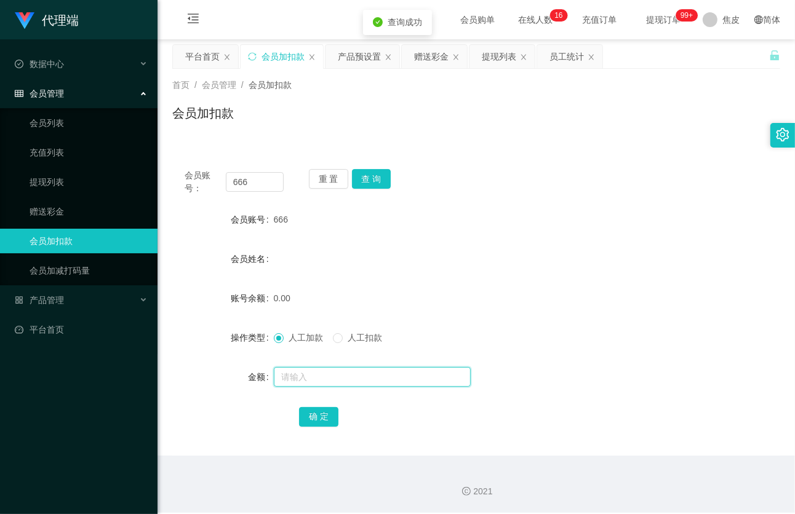
click at [327, 379] on input "text" at bounding box center [372, 377] width 197 height 20
type input "100"
click at [310, 413] on button "确 定" at bounding box center [318, 417] width 39 height 20
click at [365, 55] on div "产品预设置" at bounding box center [359, 56] width 43 height 23
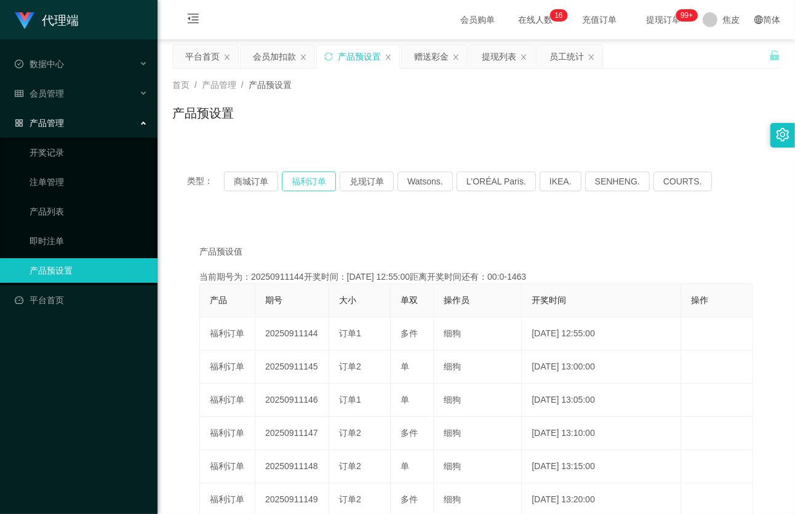
click at [301, 182] on button "福利订单" at bounding box center [309, 182] width 54 height 20
click at [317, 178] on button "福利订单" at bounding box center [309, 182] width 54 height 20
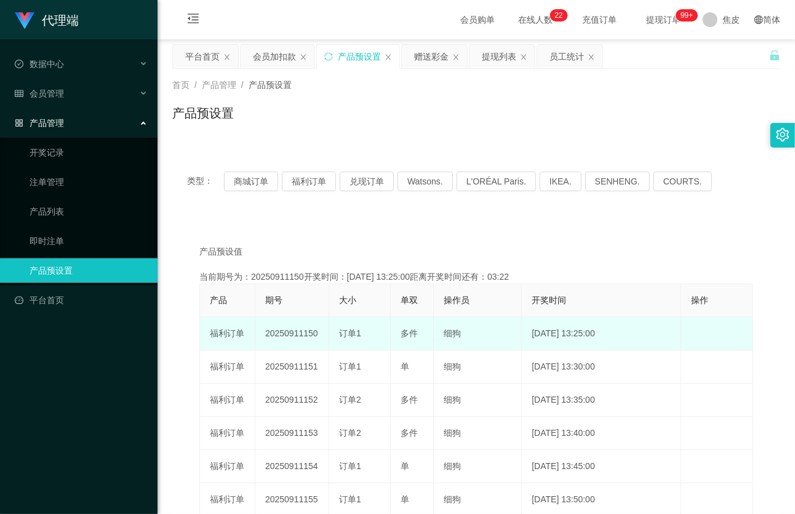
drag, startPoint x: 316, startPoint y: 333, endPoint x: 263, endPoint y: 337, distance: 53.0
click at [263, 337] on td "20250911150" at bounding box center [292, 333] width 74 height 33
copy td "20250911150"
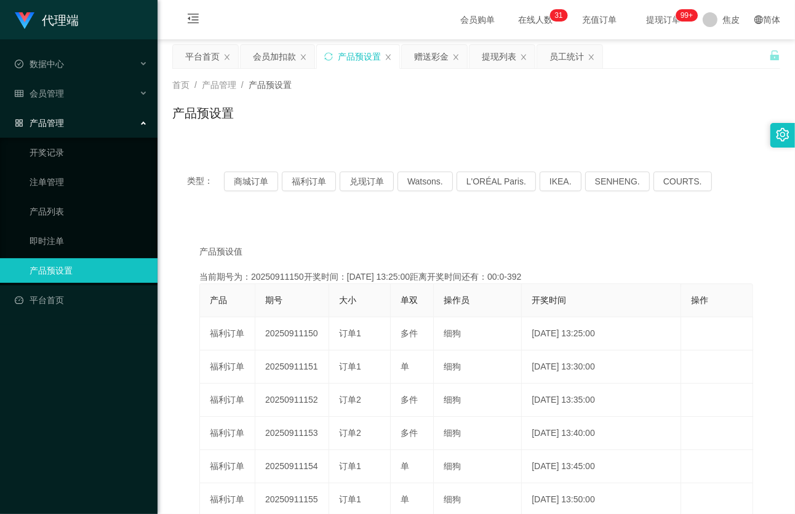
drag, startPoint x: 282, startPoint y: 54, endPoint x: 282, endPoint y: 73, distance: 18.5
click at [282, 54] on div "会员加扣款" at bounding box center [274, 56] width 43 height 23
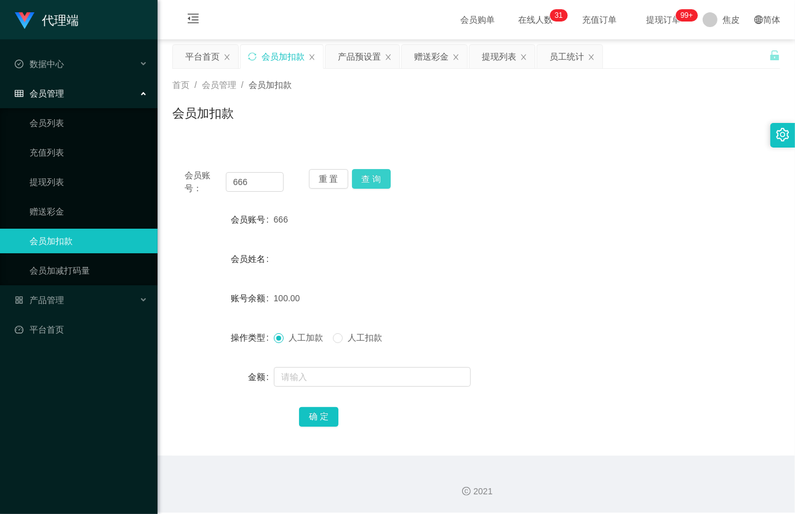
click at [373, 175] on button "查 询" at bounding box center [371, 179] width 39 height 20
click at [499, 58] on div "提现列表" at bounding box center [499, 56] width 34 height 23
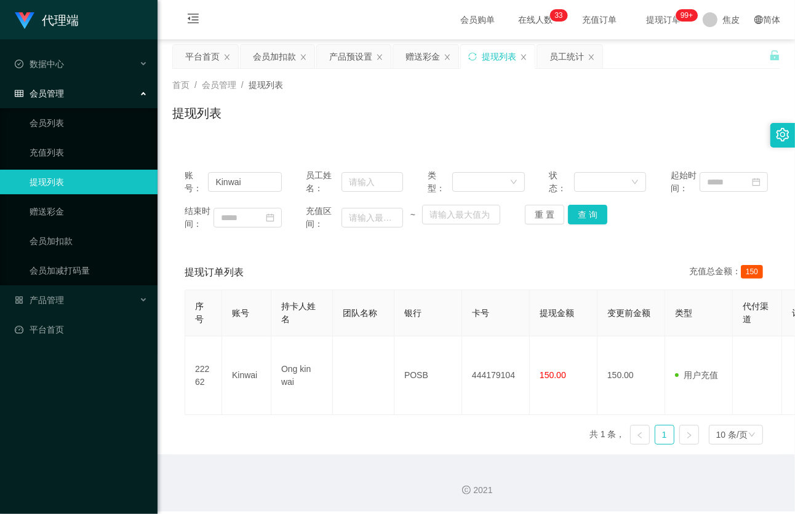
drag, startPoint x: 277, startPoint y: 54, endPoint x: 284, endPoint y: 86, distance: 33.2
click at [277, 54] on div "会员加扣款" at bounding box center [274, 56] width 43 height 23
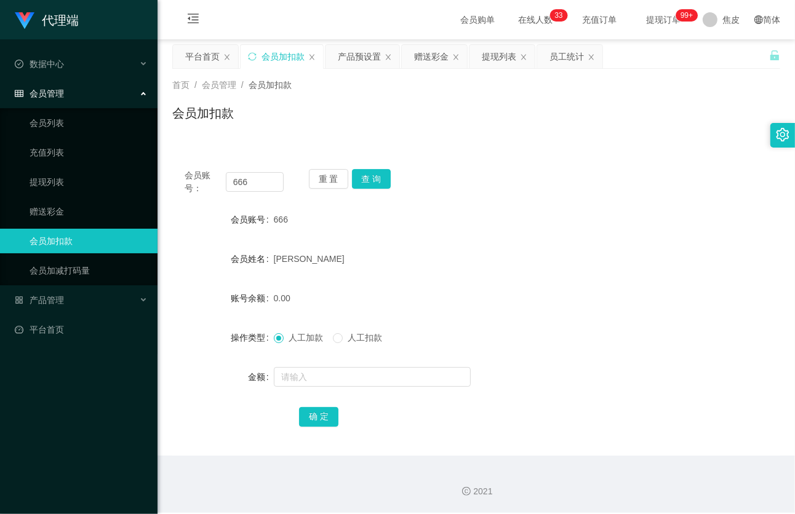
click at [286, 217] on div "666" at bounding box center [451, 219] width 354 height 25
drag, startPoint x: 296, startPoint y: 217, endPoint x: 271, endPoint y: 221, distance: 25.1
click at [271, 221] on div "会员账号 666" at bounding box center [476, 219] width 608 height 25
copy div "会员账号 666"
click at [428, 54] on div "赠送彩金" at bounding box center [431, 56] width 34 height 23
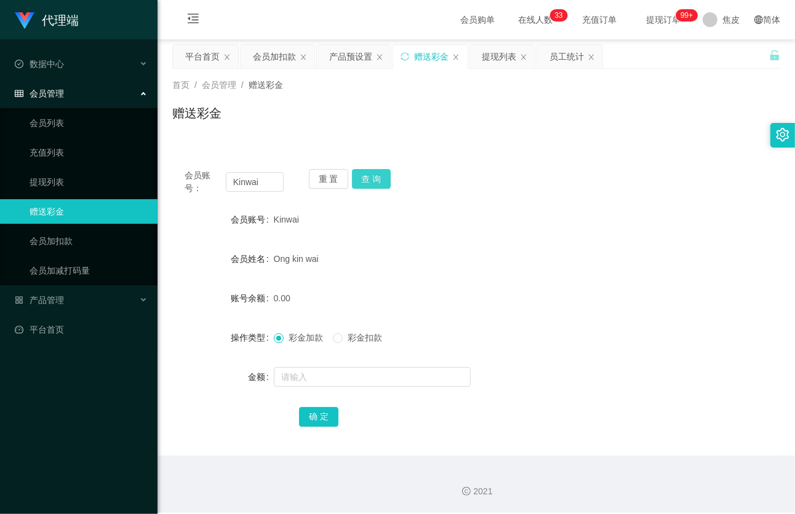
click at [380, 175] on button "查 询" at bounding box center [371, 179] width 39 height 20
click at [499, 56] on div "提现列表" at bounding box center [499, 56] width 34 height 23
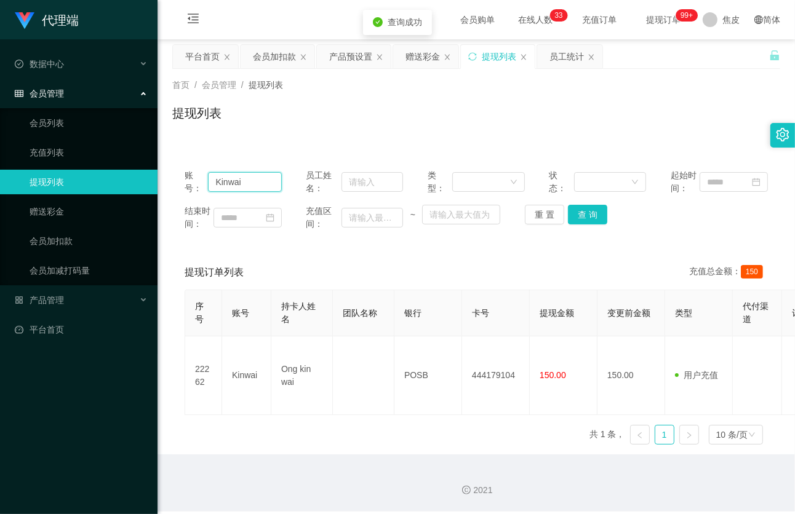
drag, startPoint x: 269, startPoint y: 181, endPoint x: 208, endPoint y: 185, distance: 61.7
click at [208, 185] on input "Kinwai" at bounding box center [245, 182] width 74 height 20
paste input "666"
type input "666"
drag, startPoint x: 585, startPoint y: 211, endPoint x: 592, endPoint y: 214, distance: 7.4
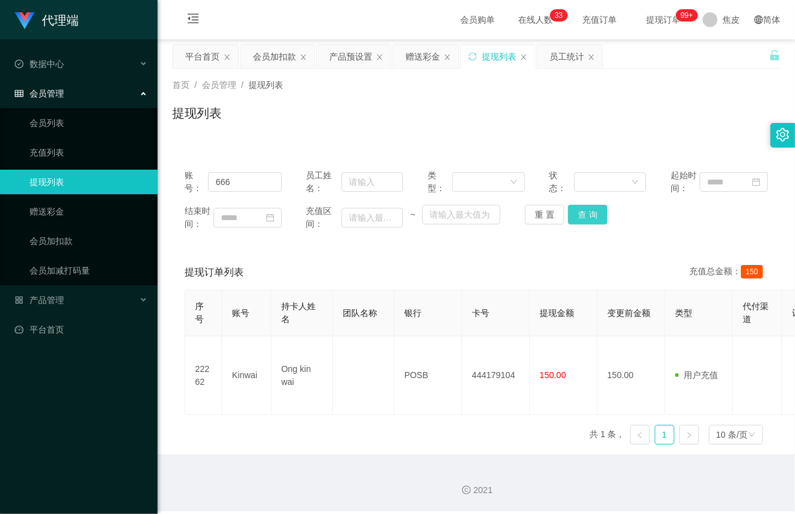
click at [585, 211] on button "查 询" at bounding box center [587, 215] width 39 height 20
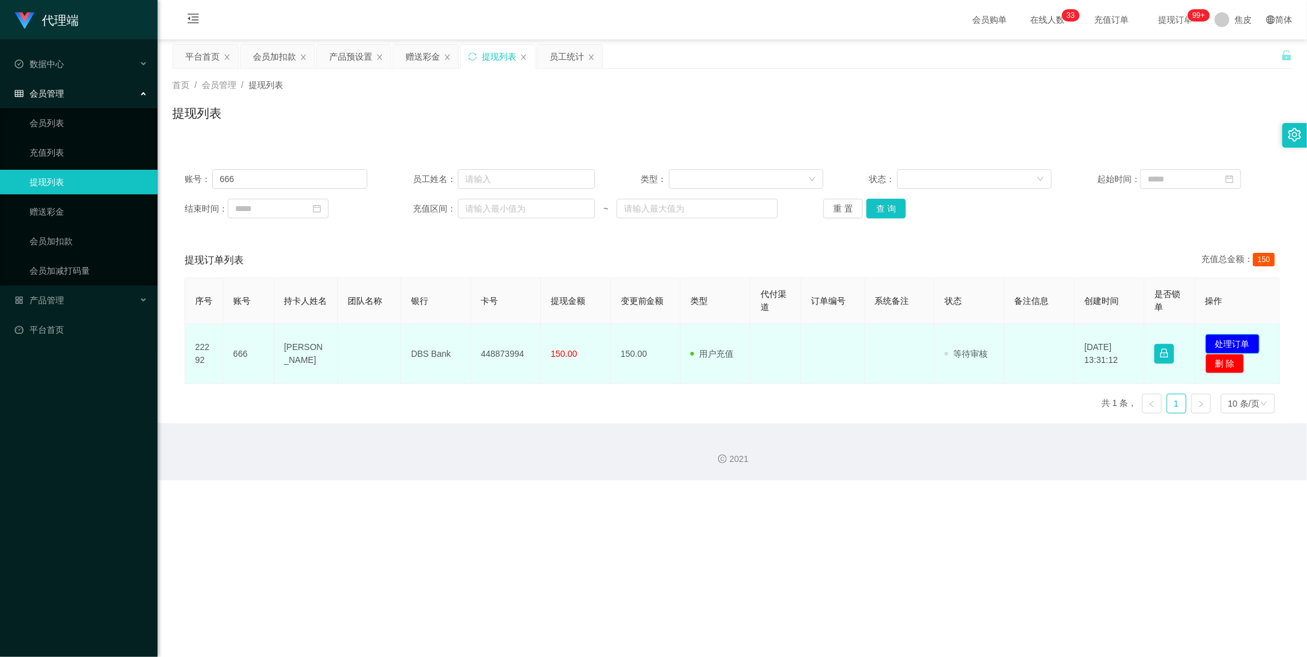
click at [1220, 343] on button "处理订单" at bounding box center [1232, 344] width 54 height 20
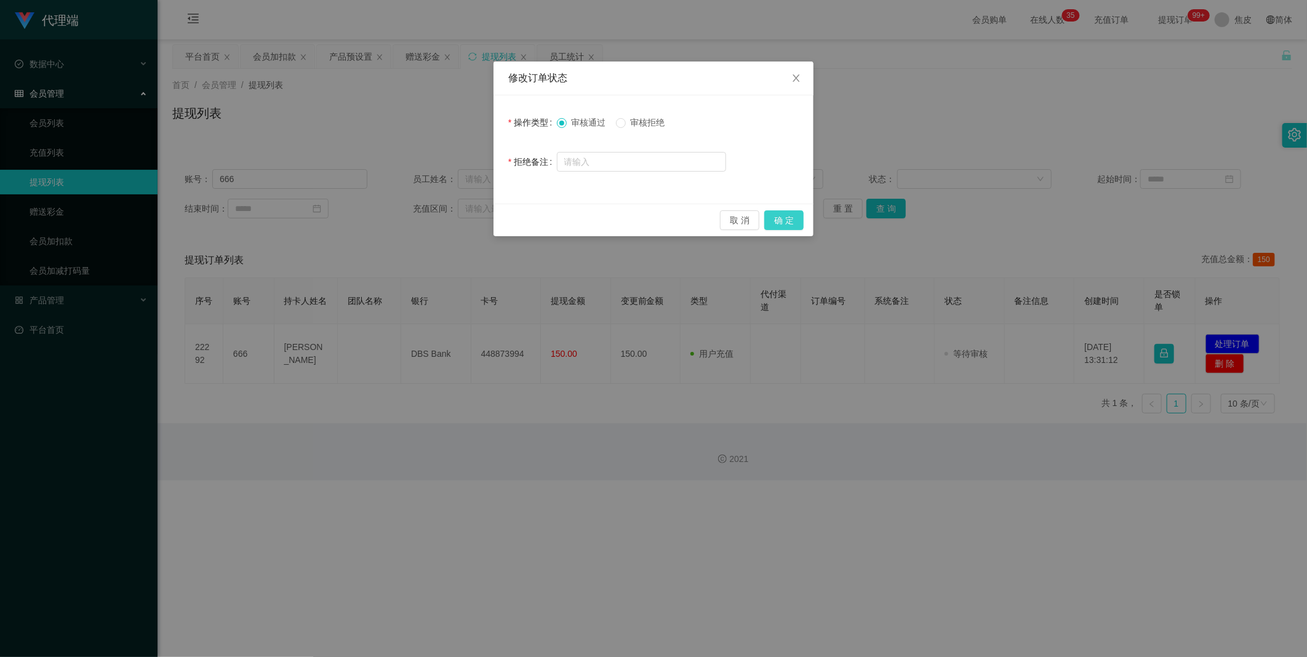
click at [780, 220] on button "确 定" at bounding box center [783, 220] width 39 height 20
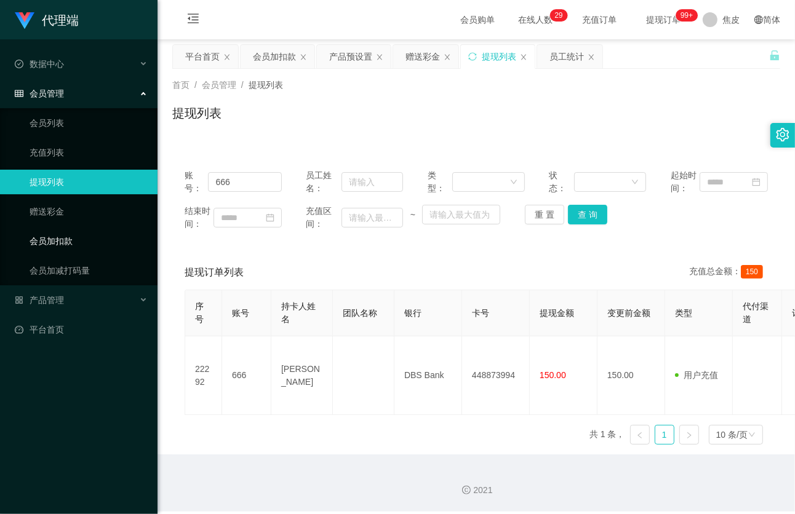
drag, startPoint x: 46, startPoint y: 243, endPoint x: 57, endPoint y: 238, distance: 12.1
click at [46, 243] on link "会员加扣款" at bounding box center [89, 241] width 118 height 25
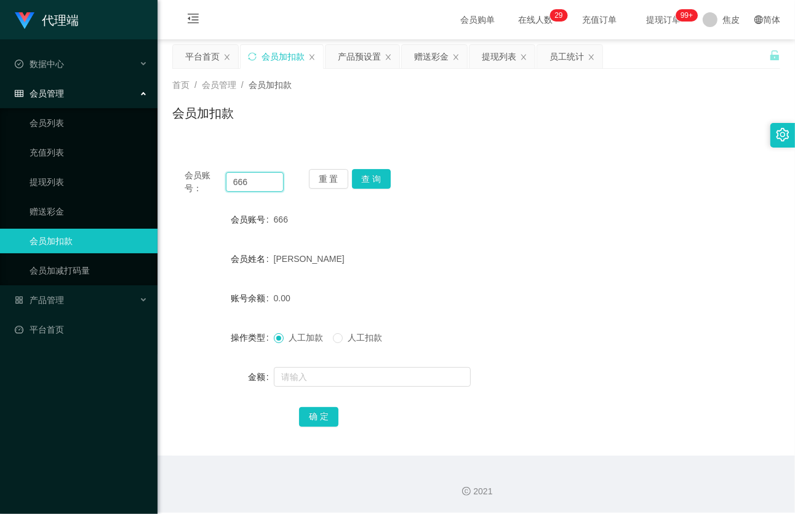
click at [254, 185] on input "666" at bounding box center [255, 182] width 58 height 20
type input "6"
paste input "Zann"
type input "Zann"
drag, startPoint x: 373, startPoint y: 185, endPoint x: 364, endPoint y: 195, distance: 13.5
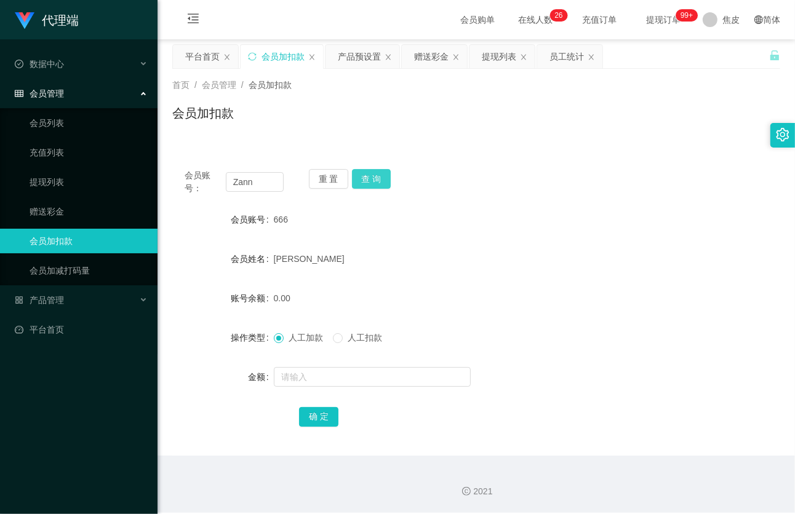
click at [373, 185] on button "查 询" at bounding box center [371, 179] width 39 height 20
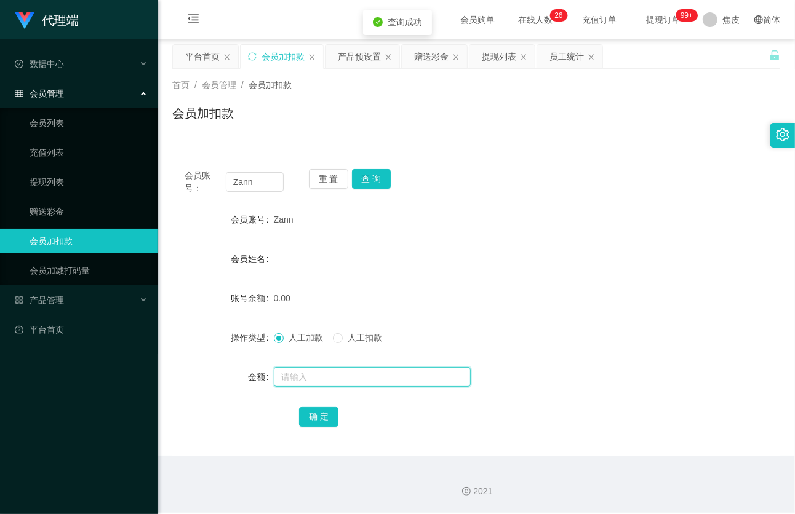
click at [320, 376] on input "text" at bounding box center [372, 377] width 197 height 20
type input "100"
click at [323, 417] on button "确 定" at bounding box center [318, 417] width 39 height 20
click at [365, 58] on div "产品预设置" at bounding box center [359, 56] width 43 height 23
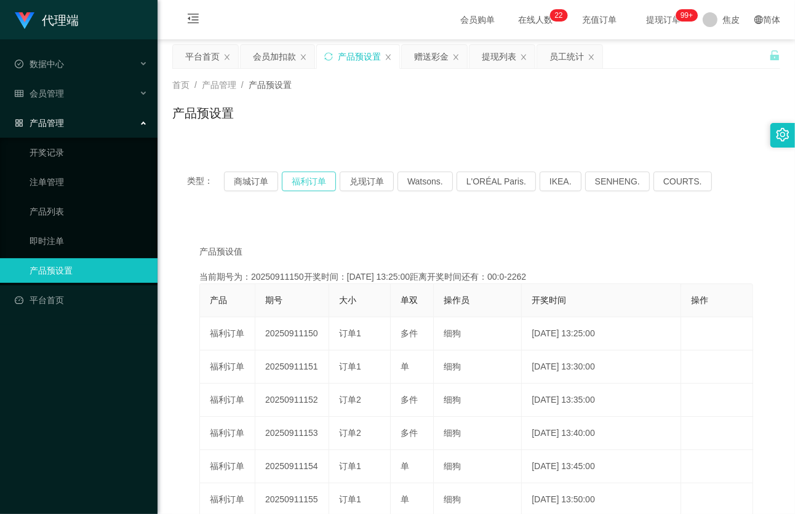
click at [310, 180] on button "福利订单" at bounding box center [309, 182] width 54 height 20
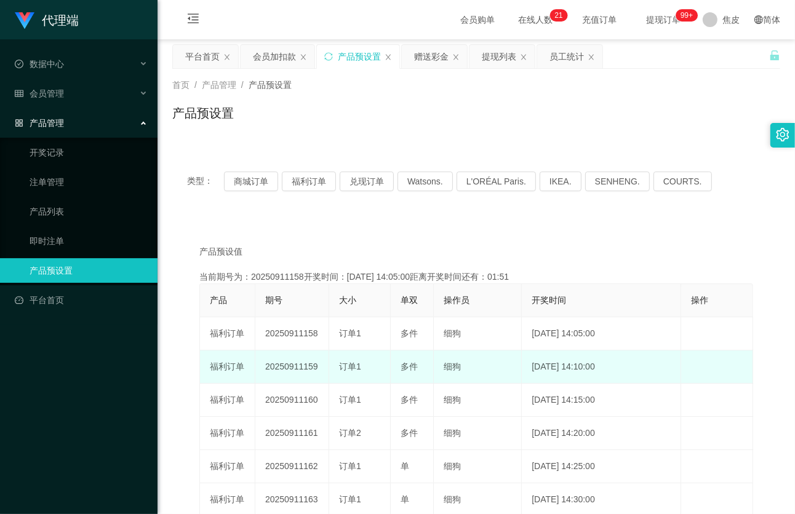
drag, startPoint x: 317, startPoint y: 363, endPoint x: 266, endPoint y: 370, distance: 51.5
click at [266, 370] on td "20250911159" at bounding box center [292, 367] width 74 height 33
copy td "20250911159"
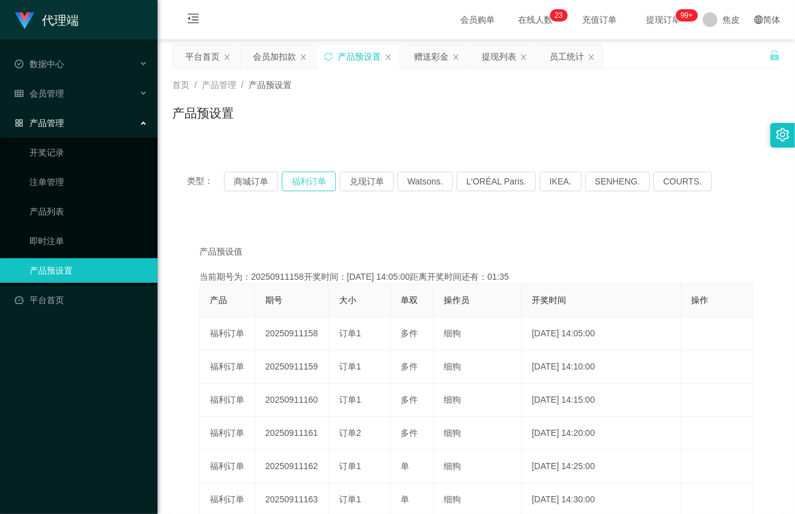
click at [320, 181] on button "福利订单" at bounding box center [309, 182] width 54 height 20
click at [505, 95] on div "首页 / 产品管理 / 产品预设置 / 产品预设置" at bounding box center [476, 106] width 608 height 54
click at [495, 59] on div "提现列表" at bounding box center [499, 56] width 34 height 23
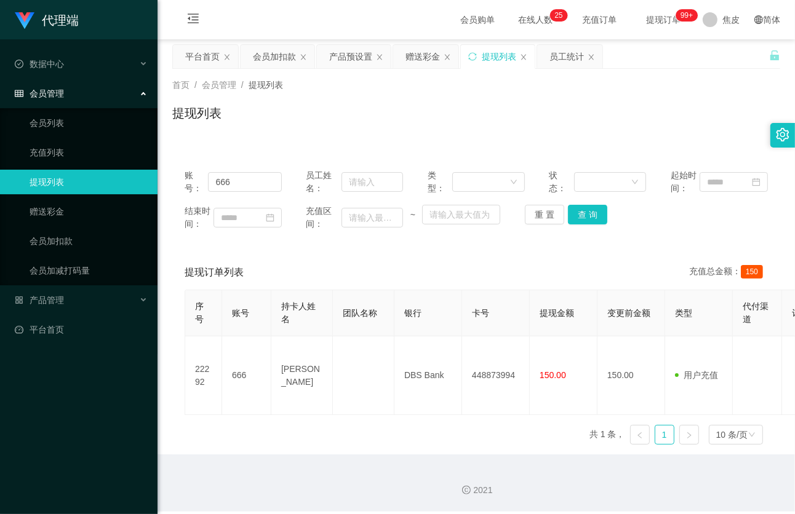
click at [527, 484] on div "2021" at bounding box center [476, 490] width 618 height 13
click at [266, 181] on input "666" at bounding box center [245, 182] width 74 height 20
type input "6"
paste input "Zann"
type input "Zann"
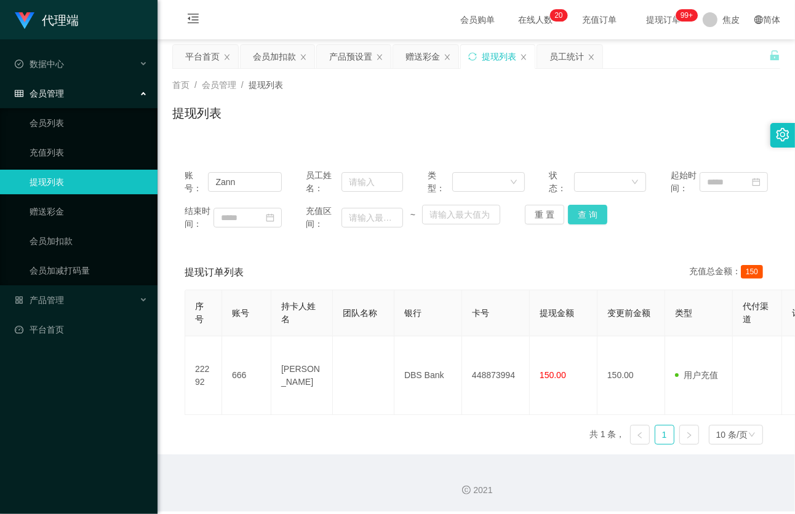
drag, startPoint x: 587, startPoint y: 218, endPoint x: 584, endPoint y: 228, distance: 10.3
click at [587, 218] on button "查 询" at bounding box center [587, 215] width 39 height 20
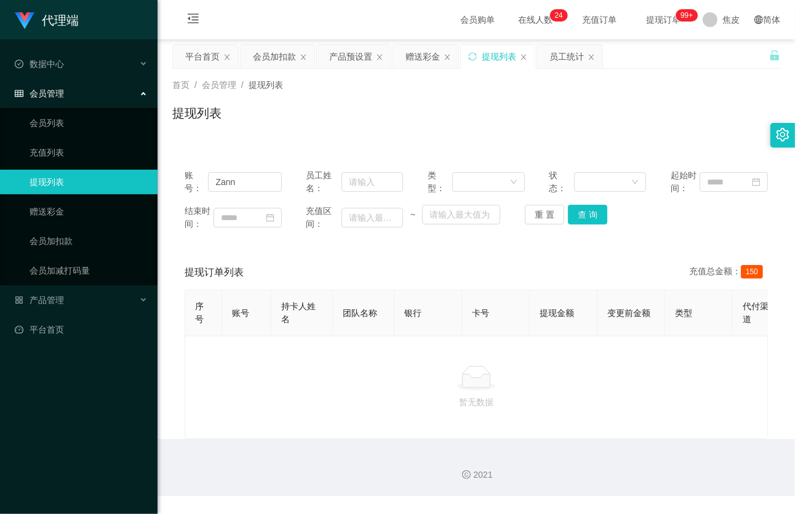
click at [324, 117] on div "提现列表" at bounding box center [476, 118] width 608 height 28
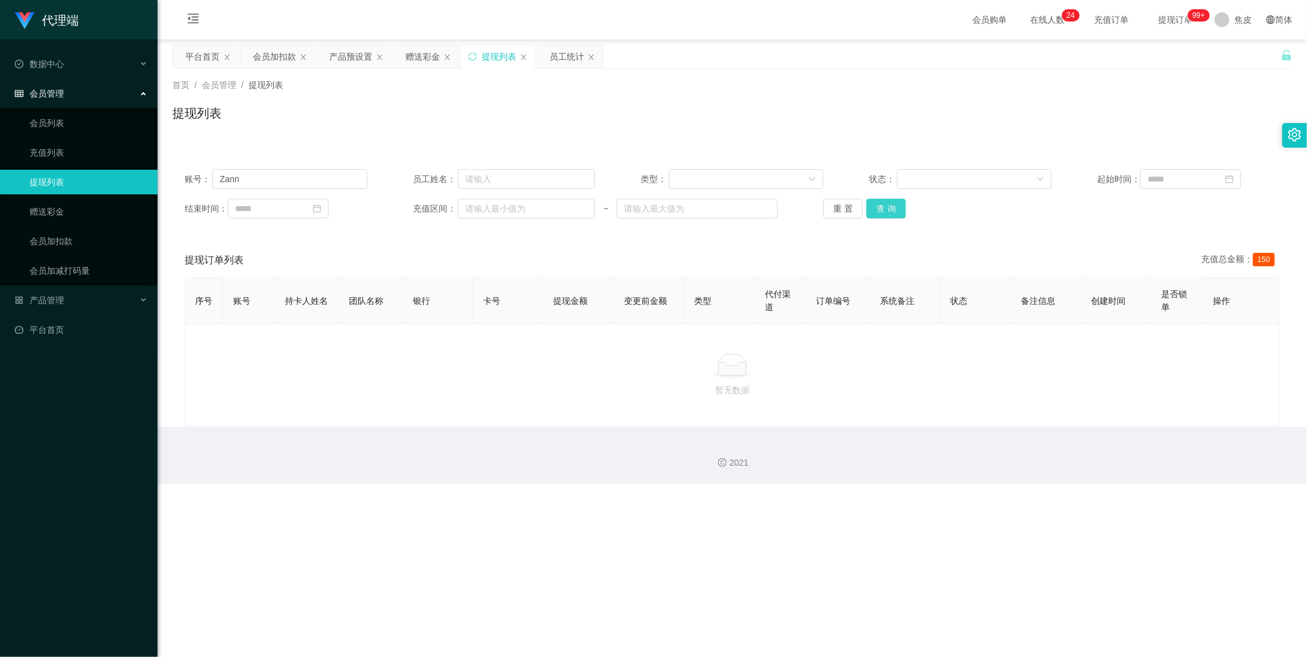
click at [883, 201] on button "查 询" at bounding box center [885, 209] width 39 height 20
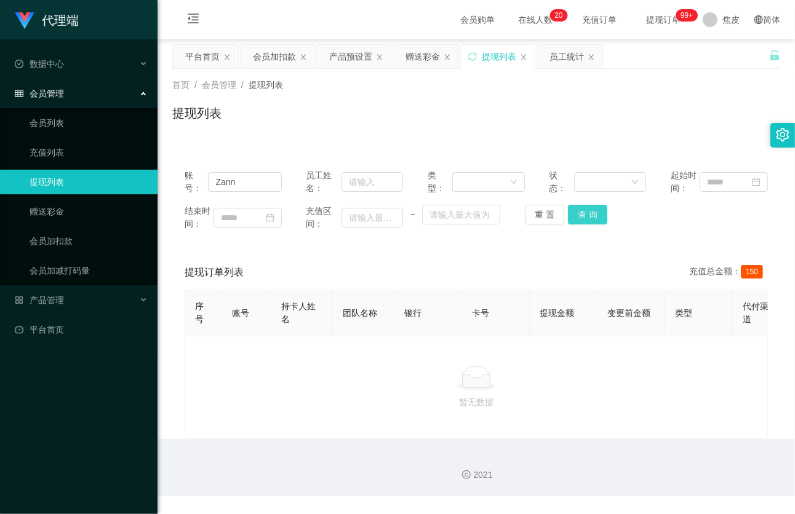
click at [581, 216] on button "查 询" at bounding box center [587, 215] width 39 height 20
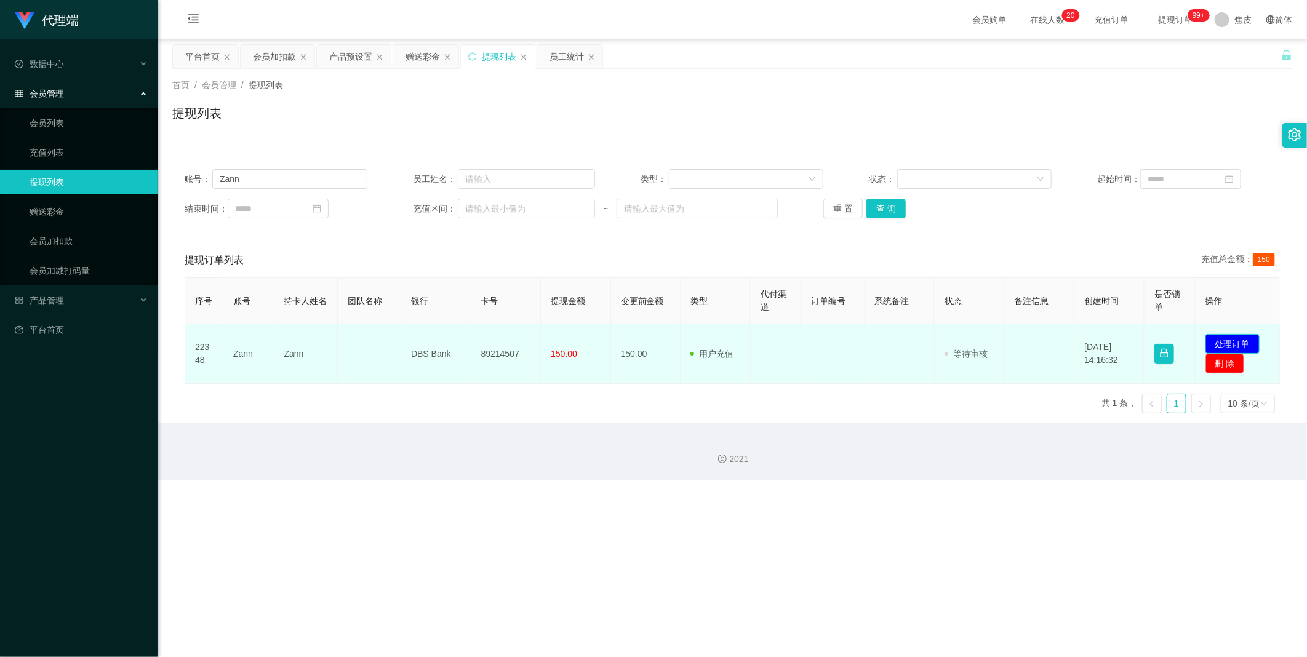
click at [1216, 343] on button "处理订单" at bounding box center [1232, 344] width 54 height 20
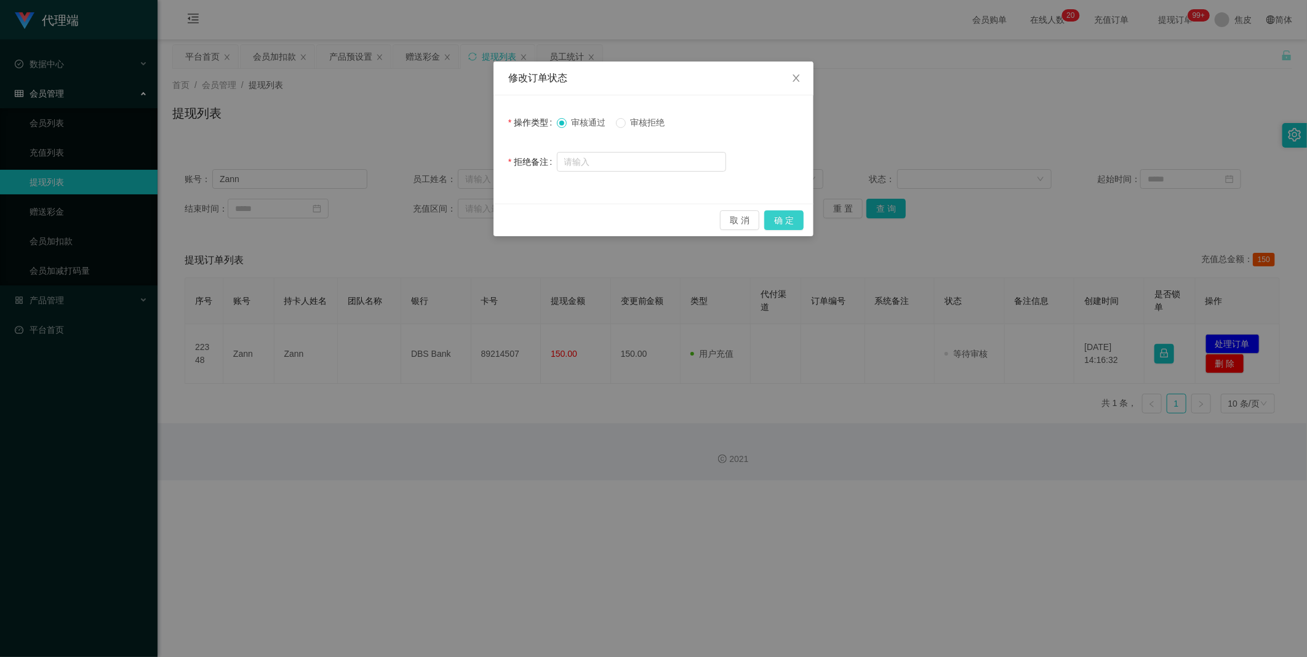
click at [786, 221] on button "确 定" at bounding box center [783, 220] width 39 height 20
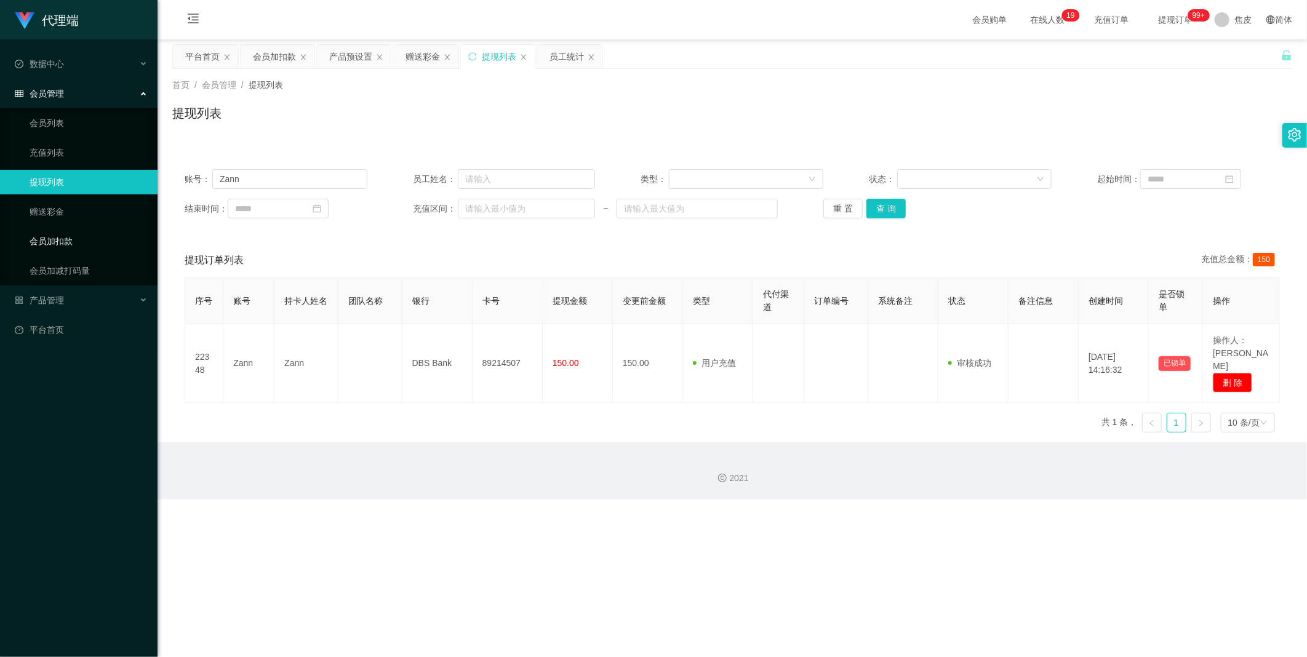
click at [65, 242] on link "会员加扣款" at bounding box center [89, 241] width 118 height 25
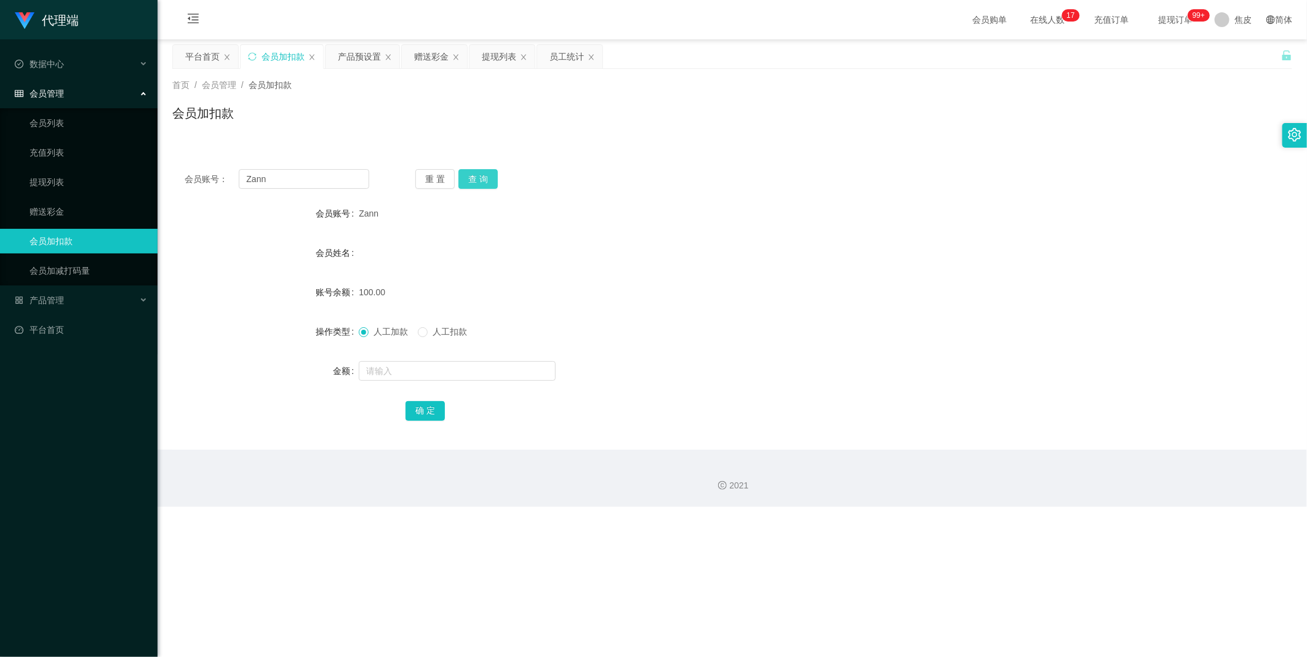
click at [479, 178] on button "查 询" at bounding box center [477, 179] width 39 height 20
click at [49, 210] on link "赠送彩金" at bounding box center [89, 211] width 118 height 25
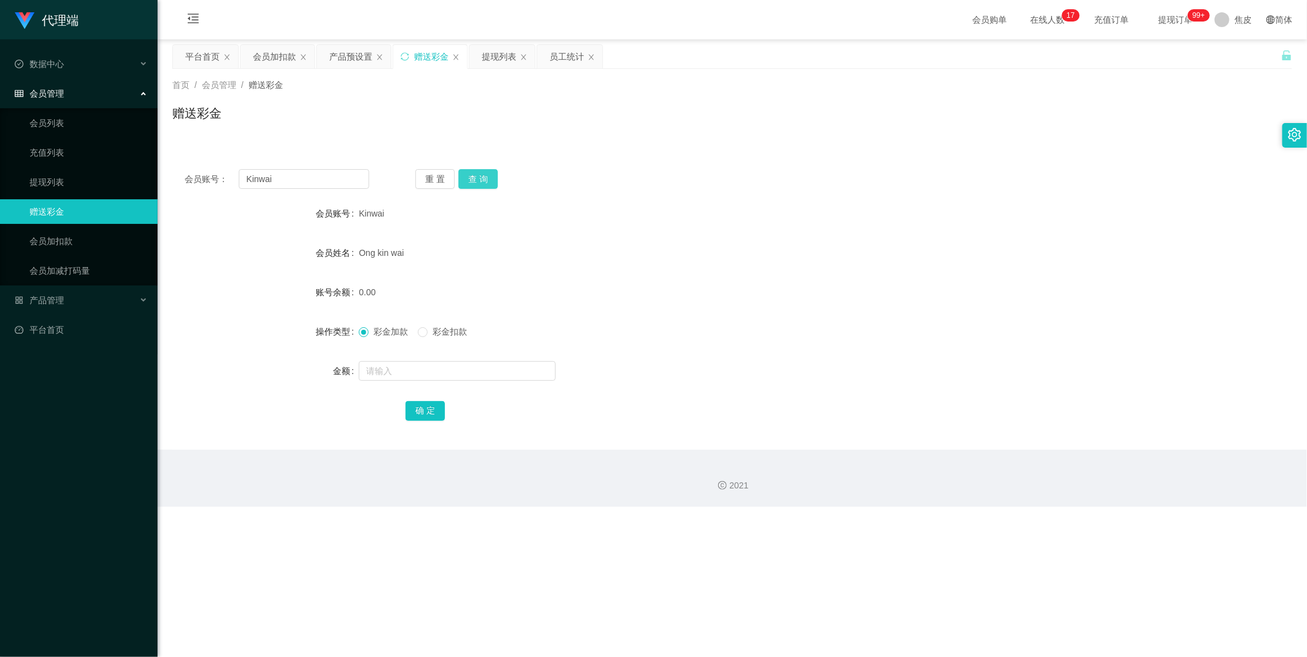
click at [481, 180] on button "查 询" at bounding box center [477, 179] width 39 height 20
click at [500, 57] on div "提现列表" at bounding box center [499, 56] width 34 height 23
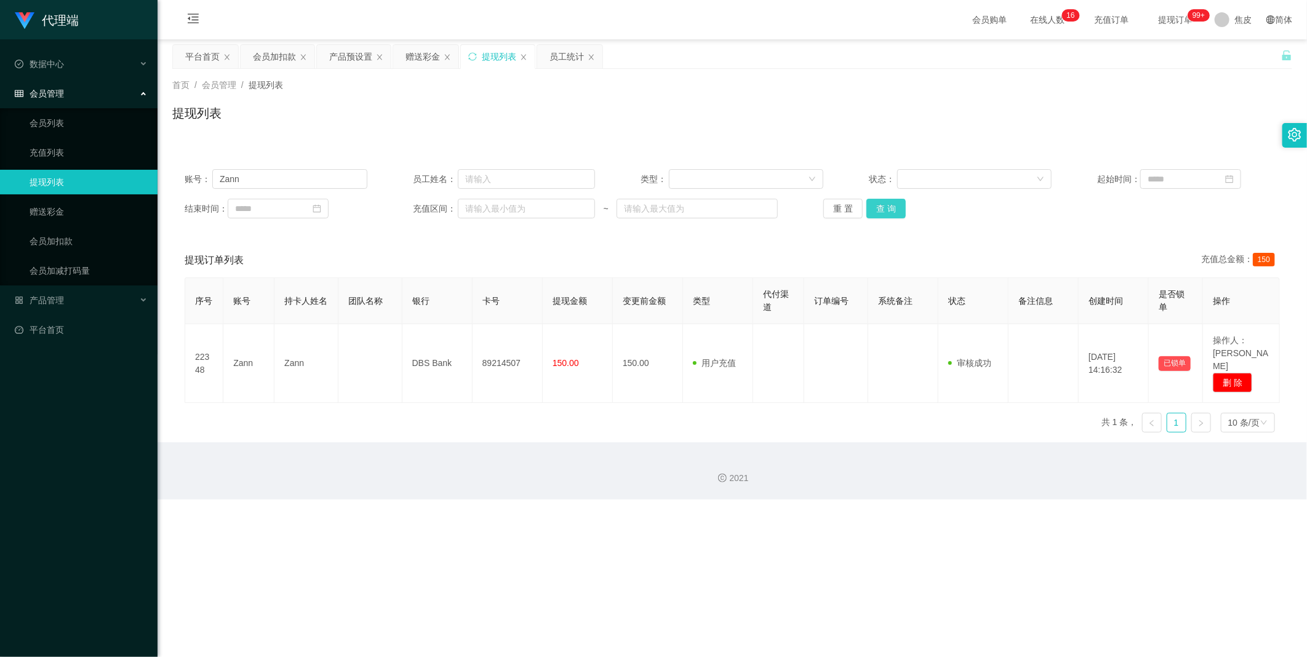
click at [886, 210] on button "查 询" at bounding box center [885, 209] width 39 height 20
click at [882, 205] on button "查 询" at bounding box center [885, 209] width 39 height 20
click at [64, 242] on link "会员加扣款" at bounding box center [89, 241] width 118 height 25
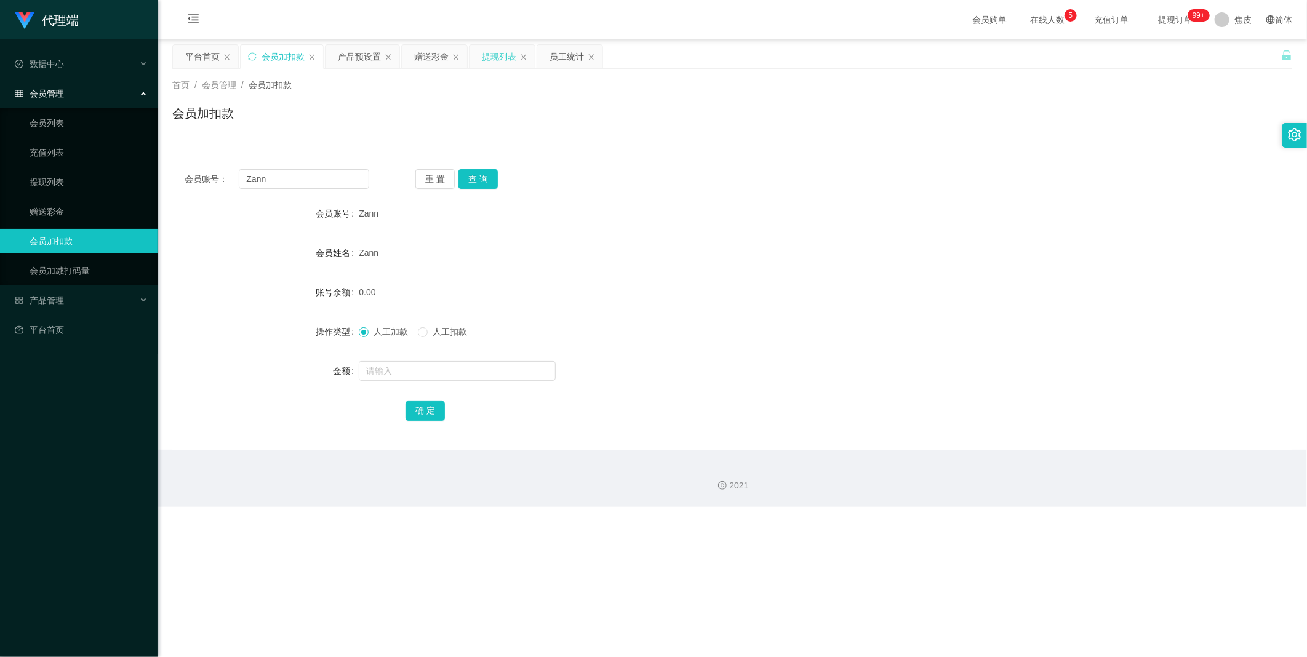
click at [511, 57] on div "提现列表" at bounding box center [499, 56] width 34 height 23
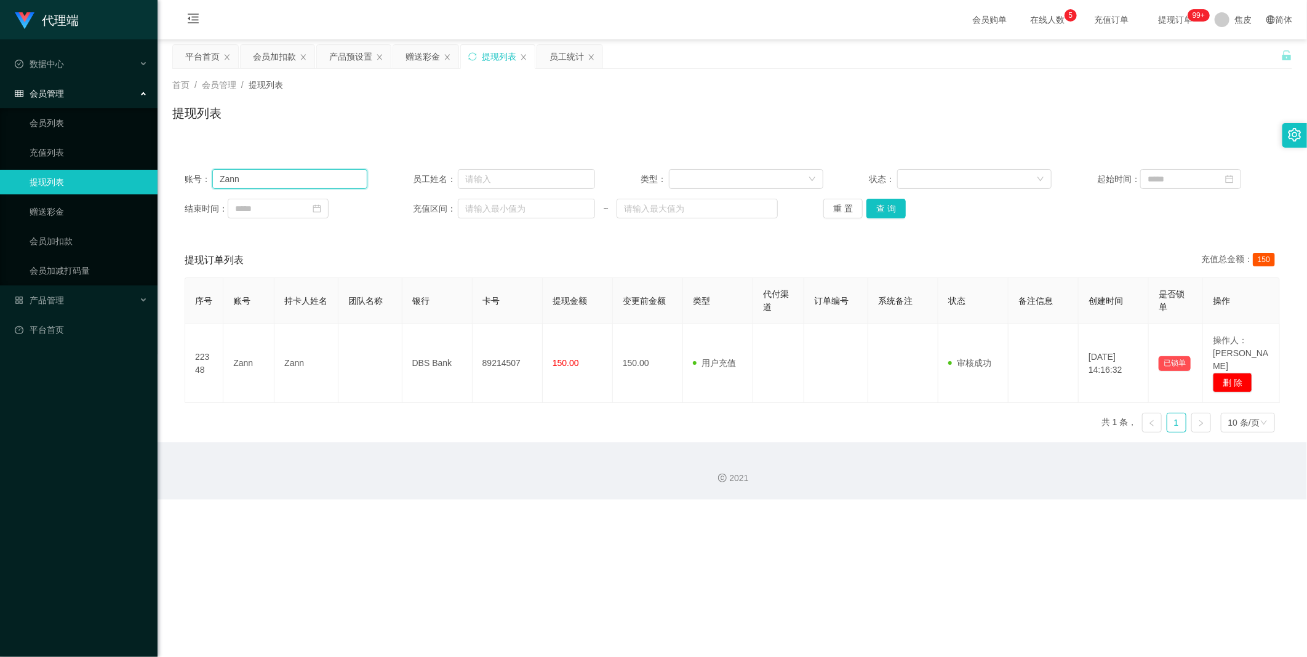
click at [268, 179] on input "Zann" at bounding box center [289, 179] width 155 height 20
type input "Z"
drag, startPoint x: 268, startPoint y: 179, endPoint x: 54, endPoint y: 241, distance: 222.7
click at [54, 241] on link "会员加扣款" at bounding box center [89, 241] width 118 height 25
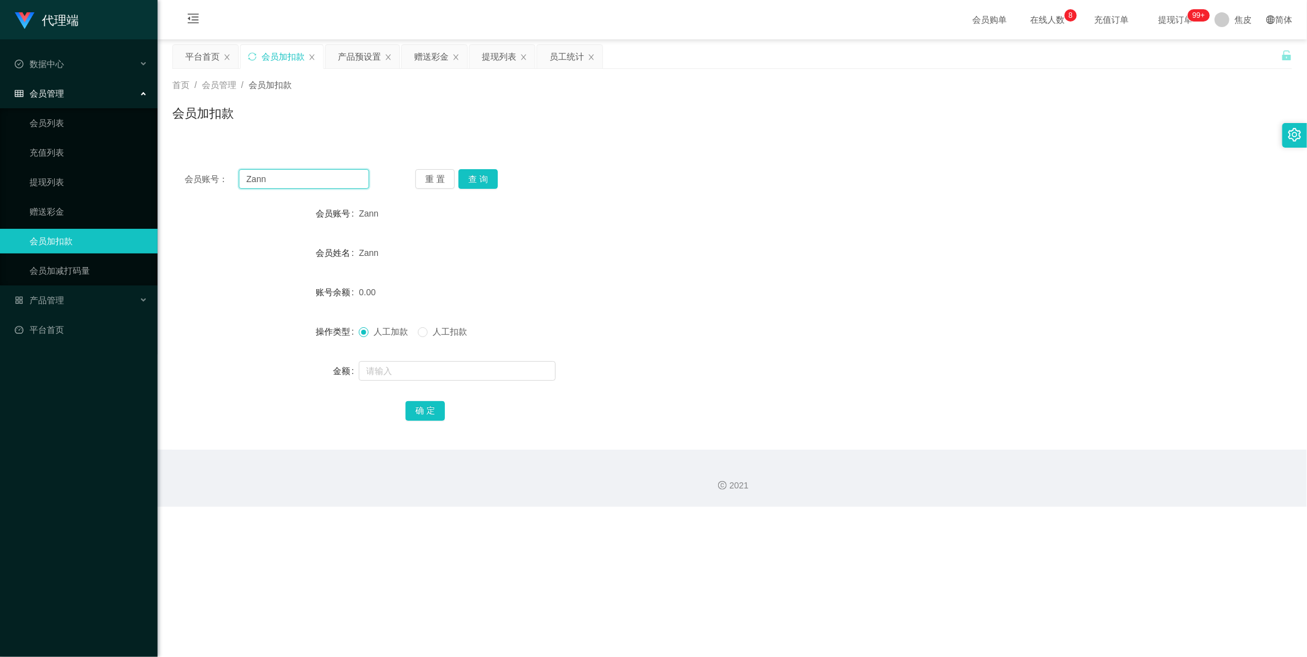
click at [275, 182] on input "Zann" at bounding box center [304, 179] width 130 height 20
type input "Z"
paste input "Kinwai"
type input "Kinwai"
drag, startPoint x: 471, startPoint y: 181, endPoint x: 478, endPoint y: 196, distance: 16.5
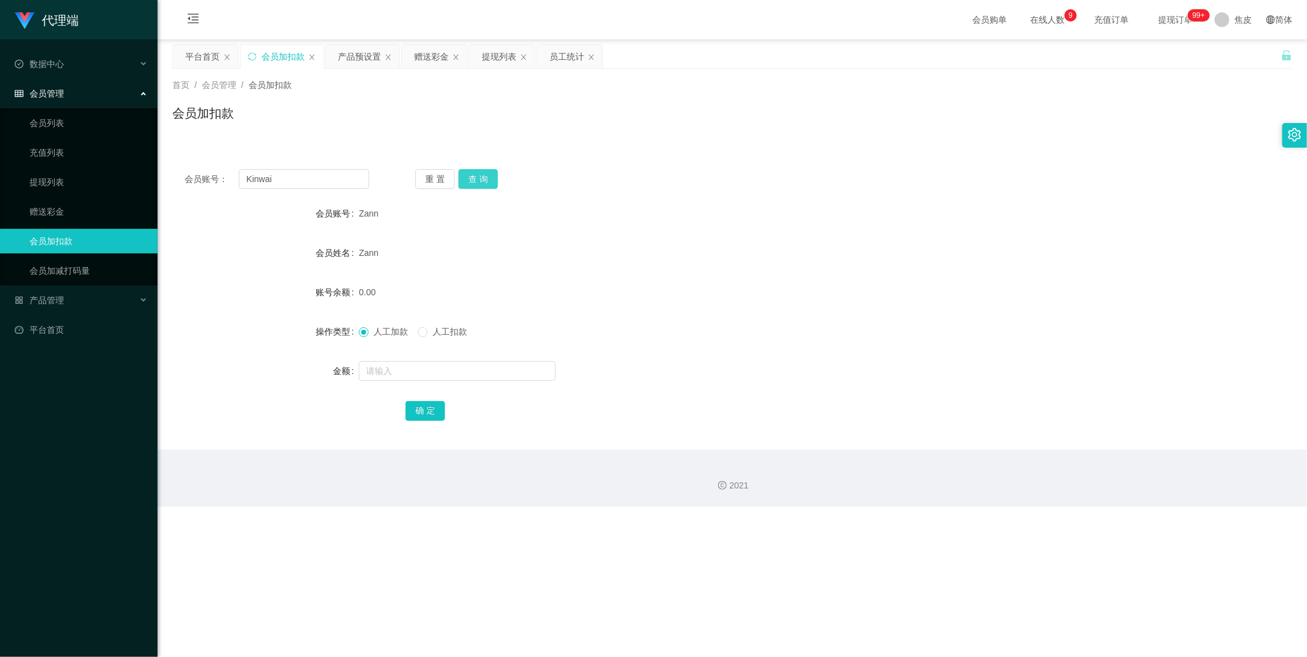
click at [471, 181] on button "查 询" at bounding box center [477, 179] width 39 height 20
